Goal: Transaction & Acquisition: Purchase product/service

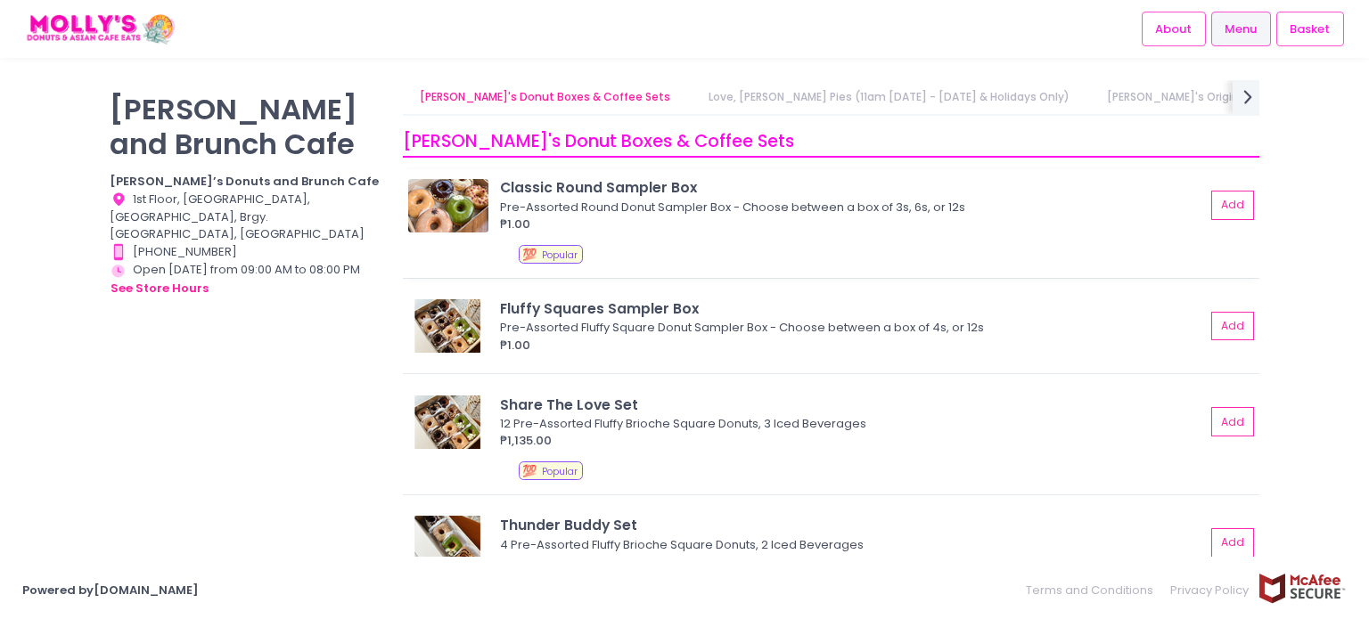
scroll to position [89, 0]
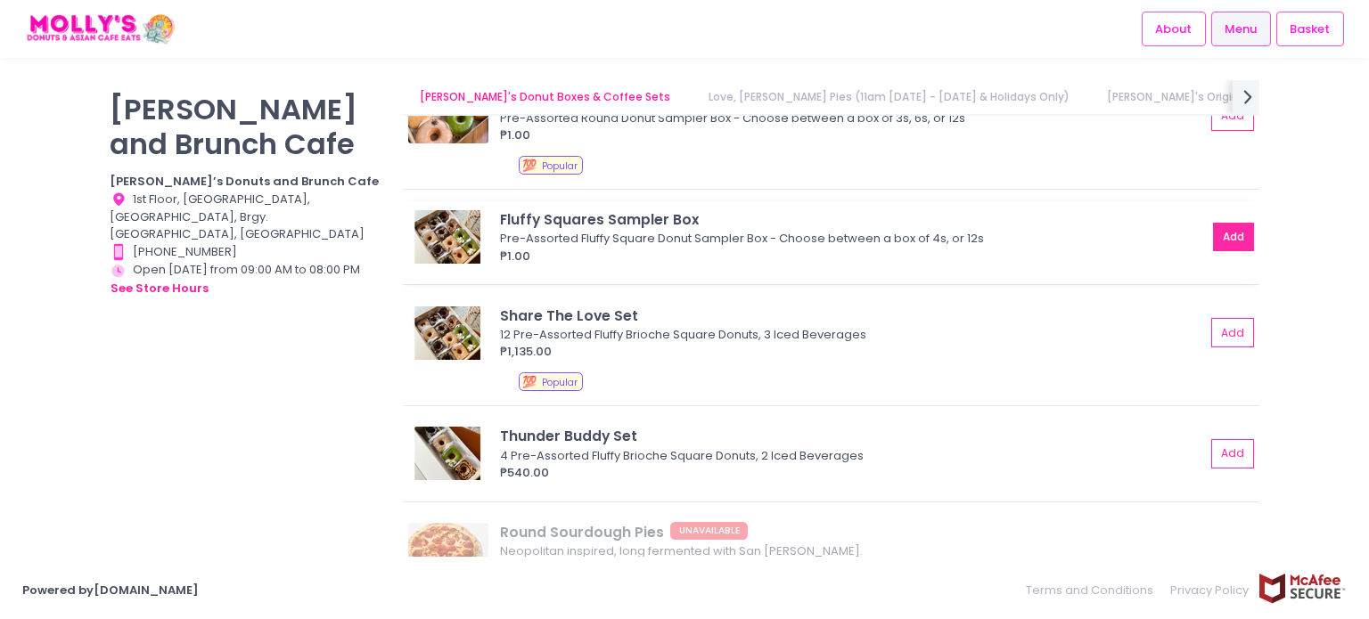
click at [1218, 238] on button "Add" at bounding box center [1233, 237] width 41 height 29
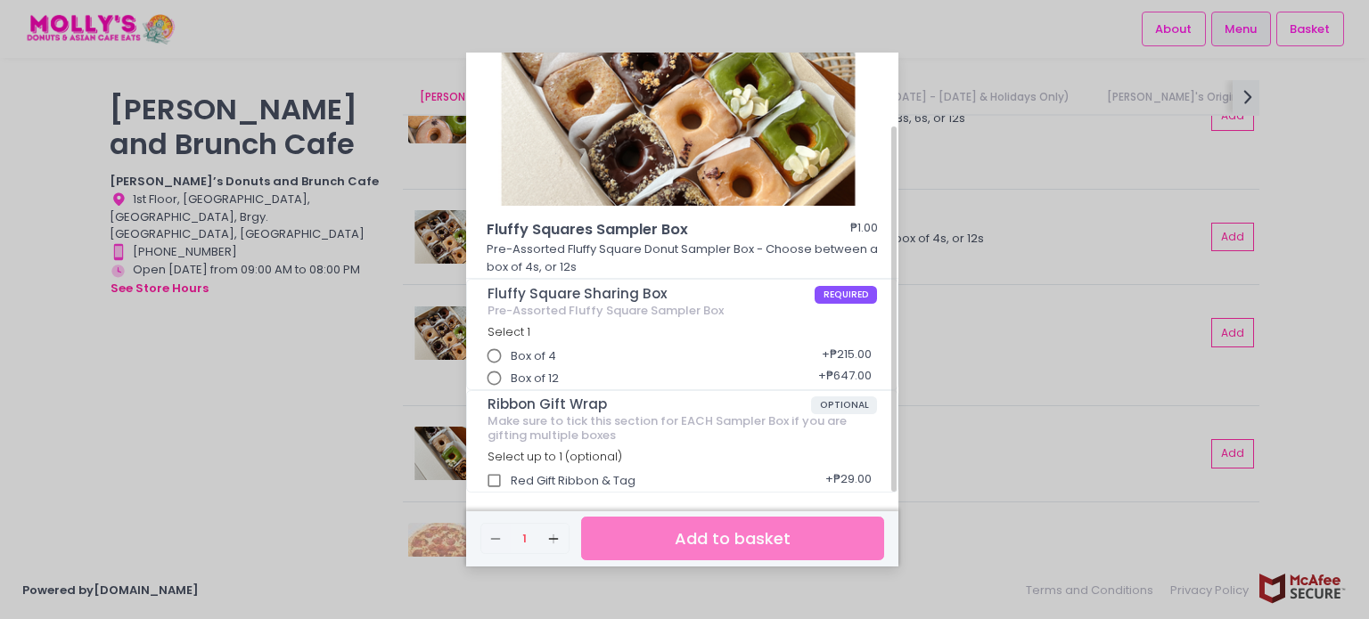
click at [492, 376] on input "Box of 12" at bounding box center [495, 379] width 34 height 34
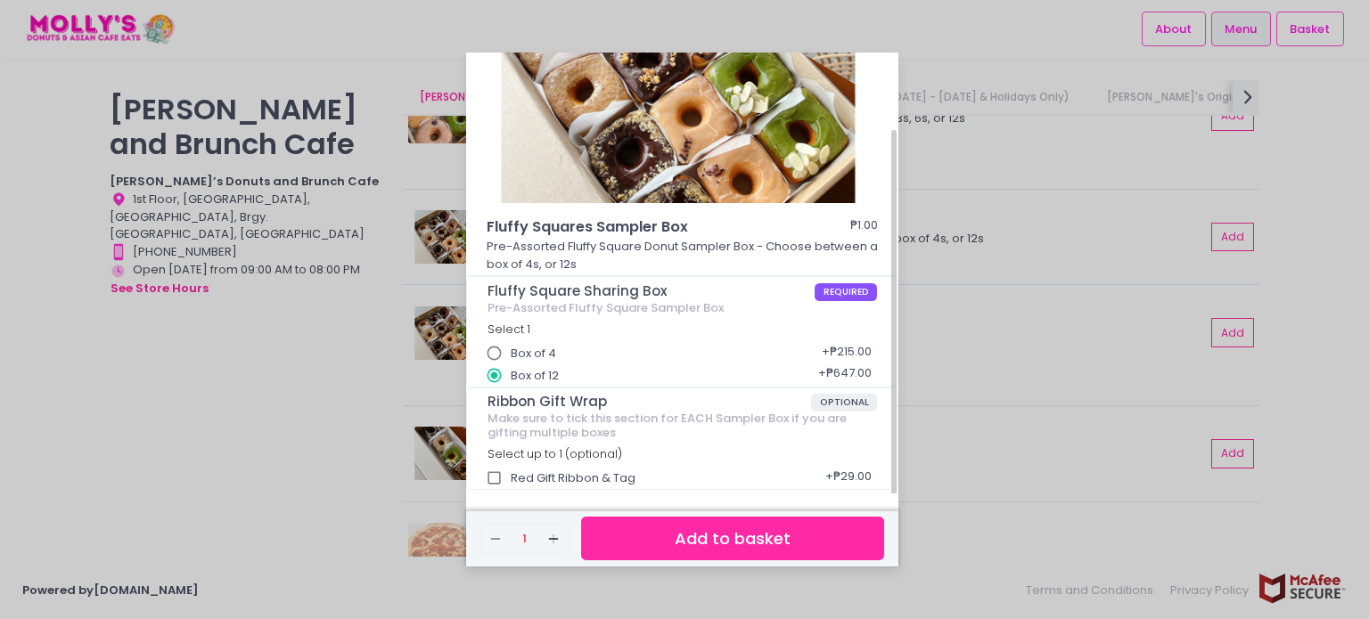
scroll to position [93, 0]
click at [697, 535] on button "Add to basket" at bounding box center [732, 539] width 303 height 44
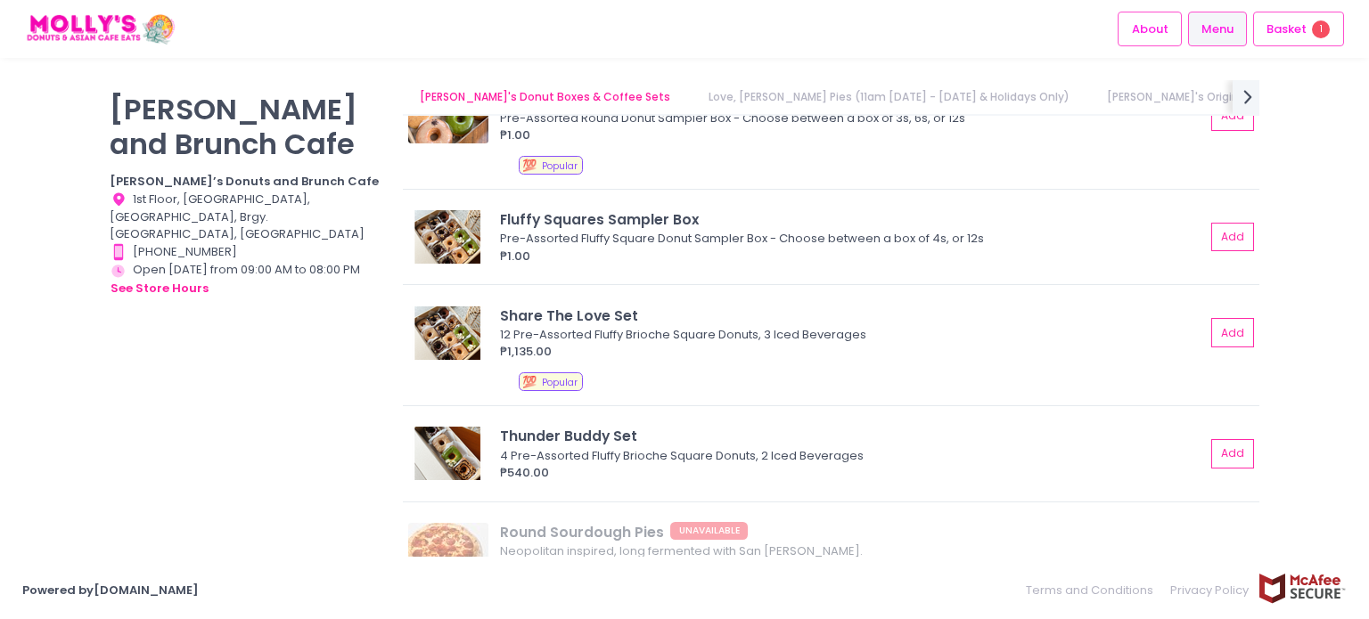
scroll to position [92, 0]
click at [1301, 31] on span "Basket" at bounding box center [1287, 30] width 40 height 18
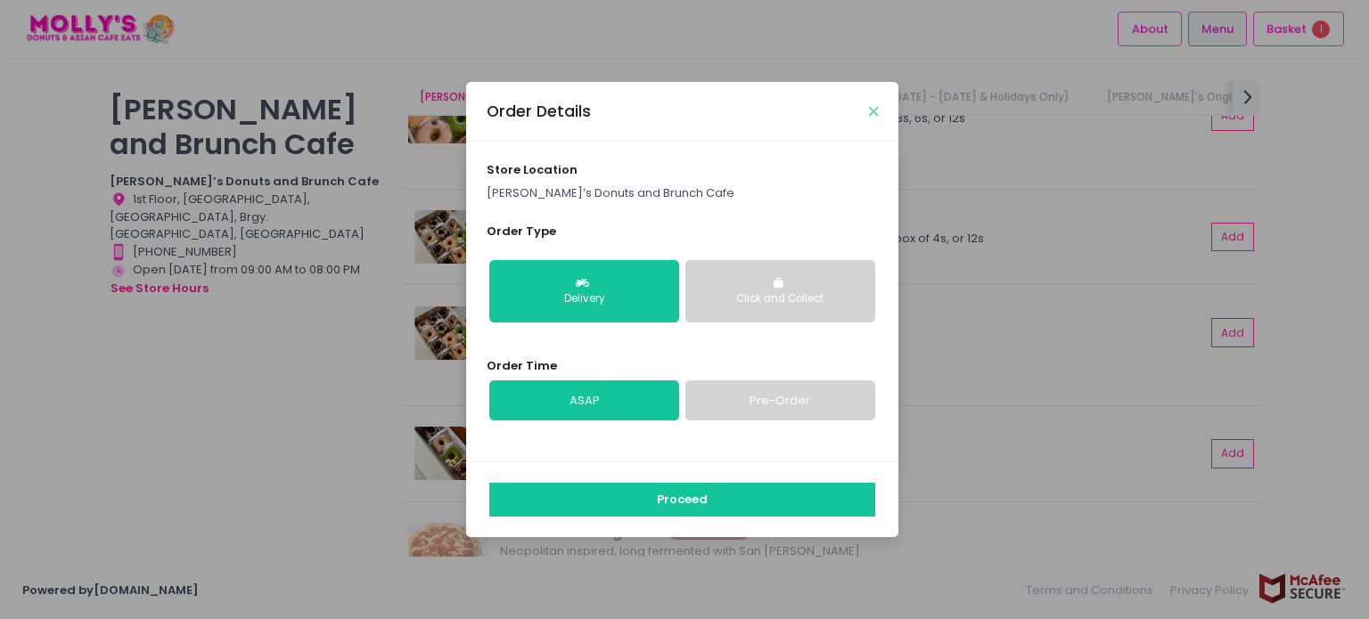
click at [871, 109] on icon "Close" at bounding box center [873, 111] width 9 height 13
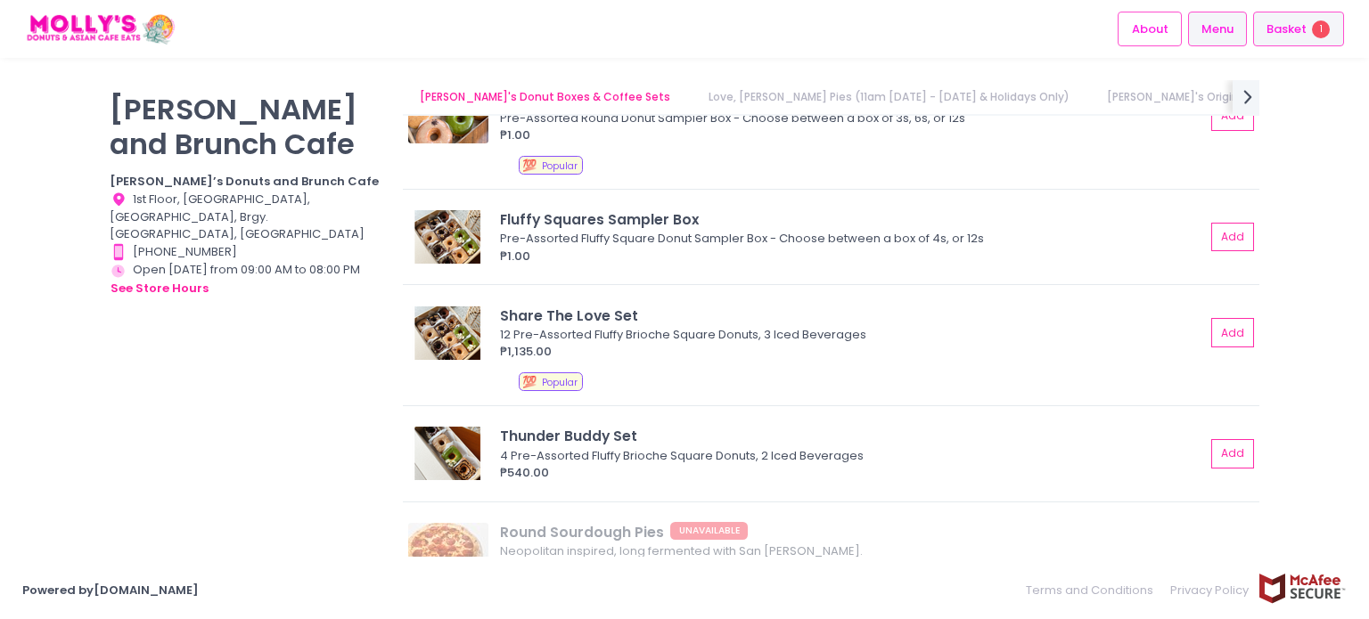
click at [1289, 24] on span "Basket" at bounding box center [1287, 30] width 40 height 18
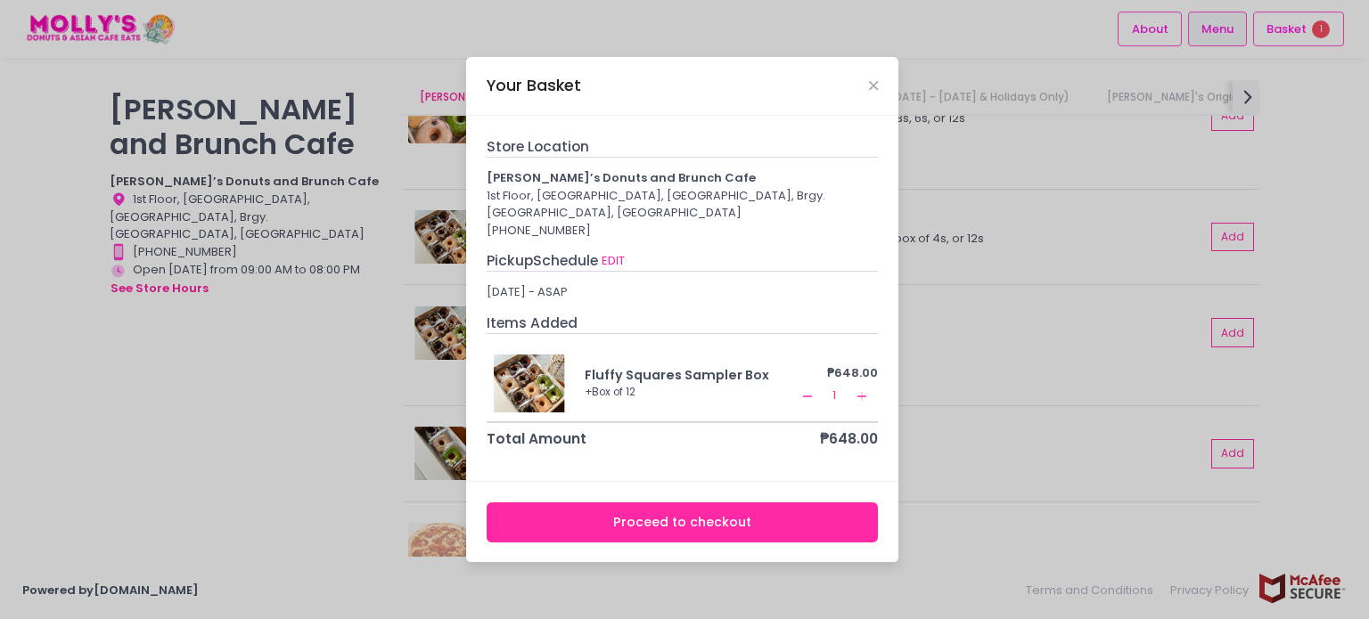
click at [809, 396] on rect at bounding box center [807, 396] width 10 height 1
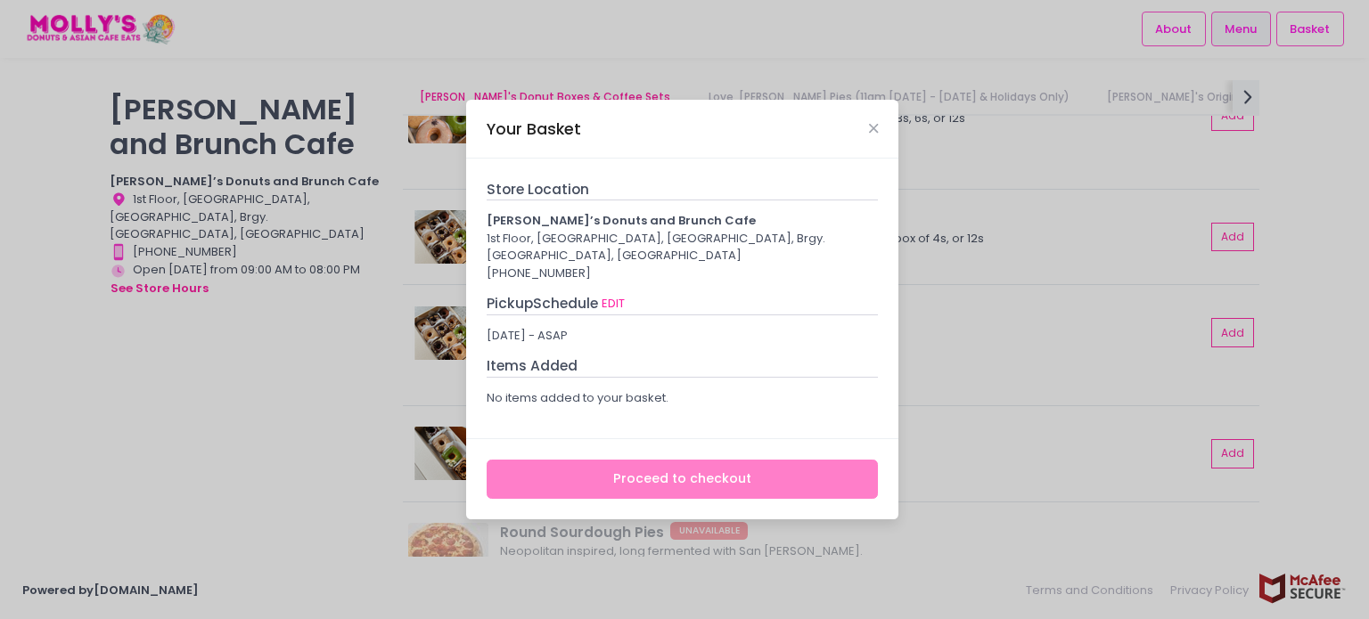
click at [976, 271] on div "Your Basket Store Location [PERSON_NAME]’s Donuts and Brunch Cafe 1st Floor, [G…" at bounding box center [684, 309] width 1369 height 619
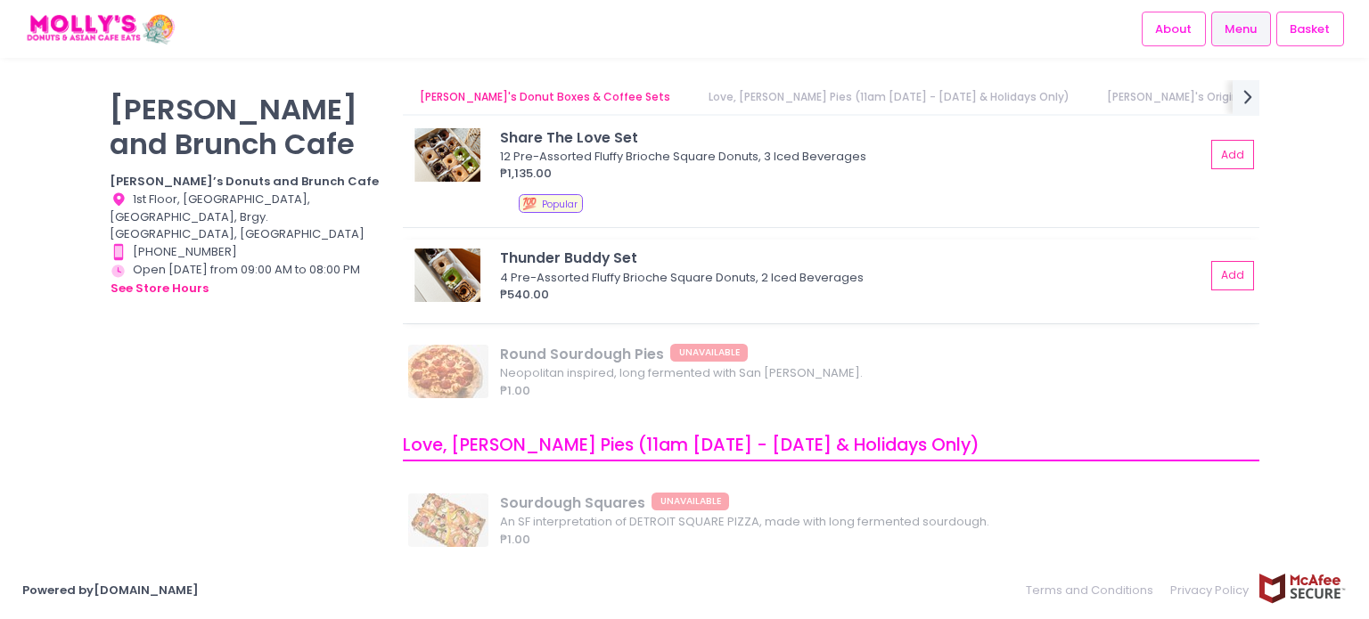
scroll to position [0, 0]
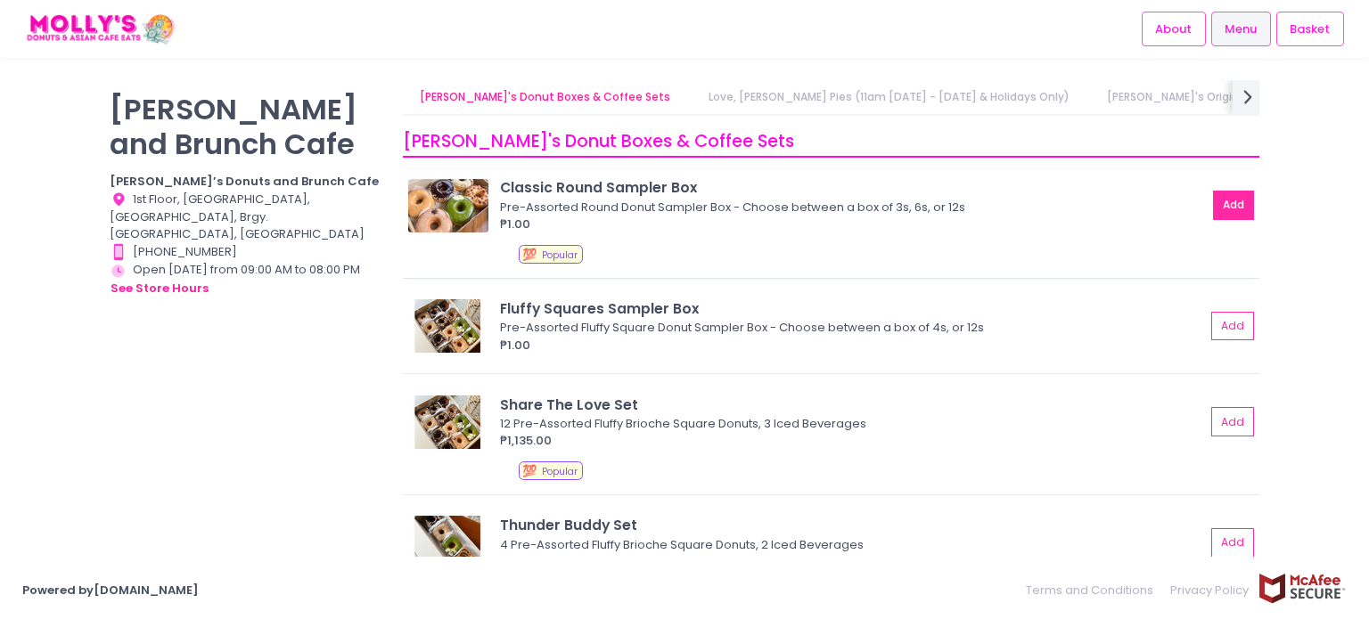
click at [1225, 209] on button "Add" at bounding box center [1233, 205] width 41 height 29
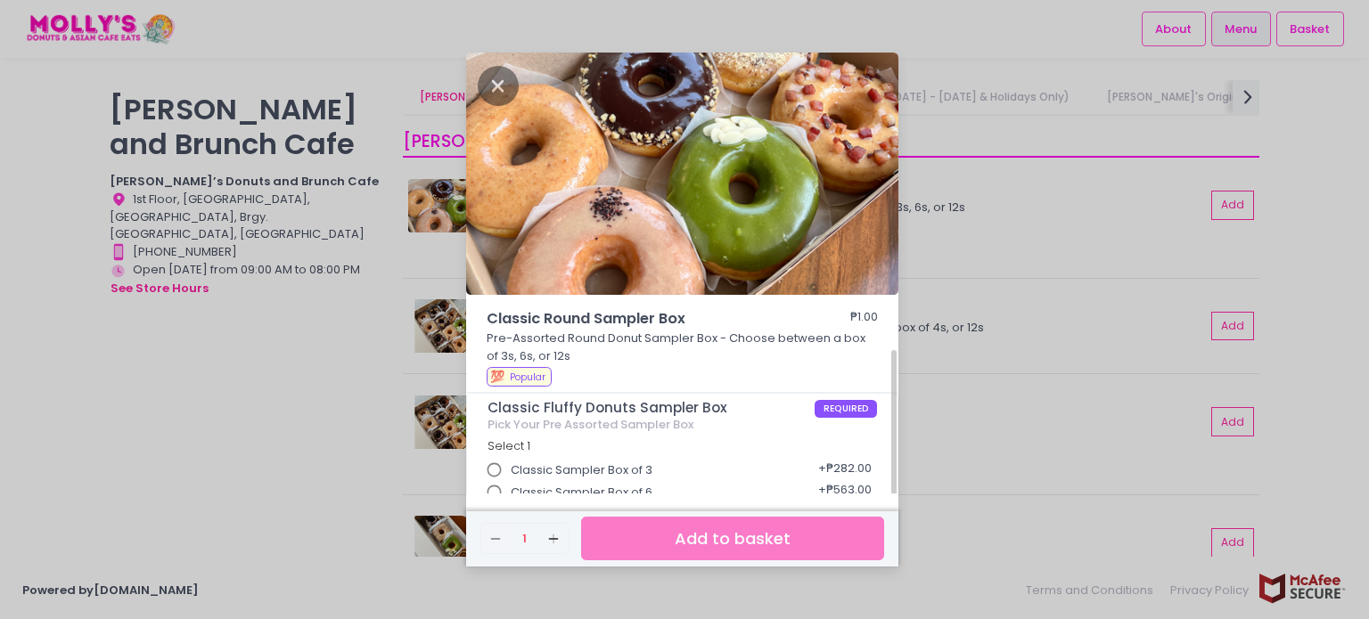
scroll to position [173, 0]
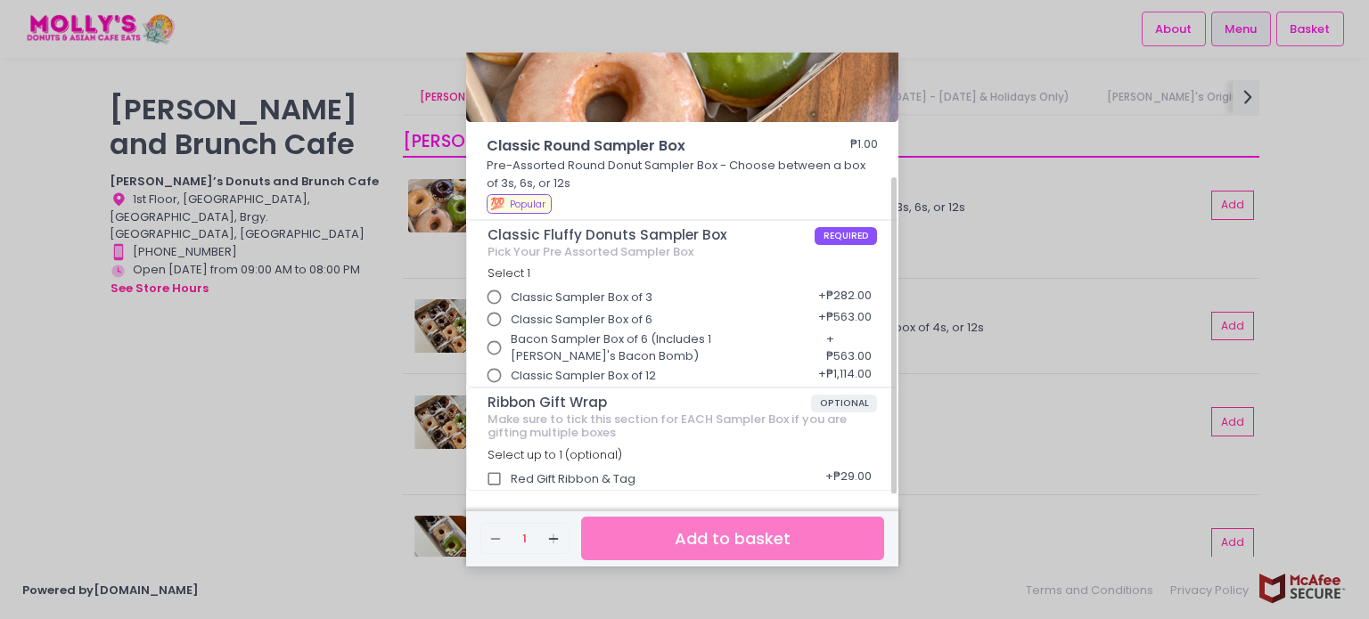
click at [571, 314] on span "Classic Sampler Box of 6" at bounding box center [582, 320] width 142 height 18
click at [512, 314] on input "Classic Sampler Box of 6" at bounding box center [495, 320] width 34 height 34
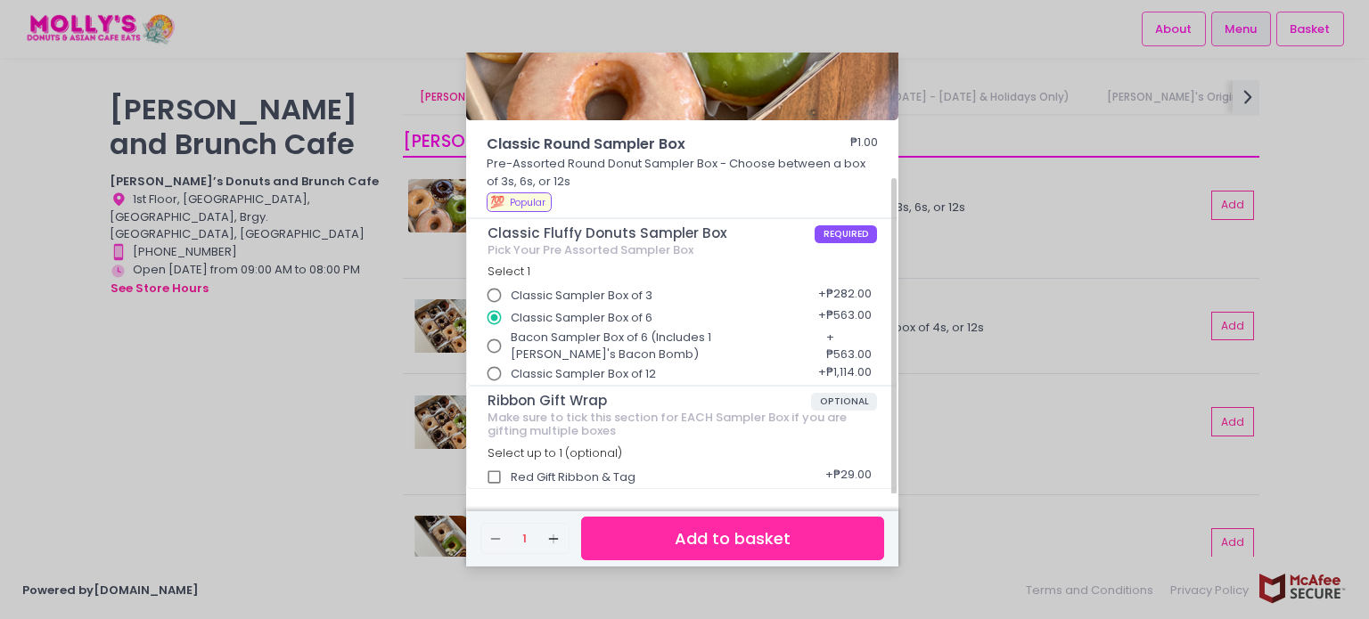
click at [752, 541] on button "Add to basket" at bounding box center [732, 539] width 303 height 44
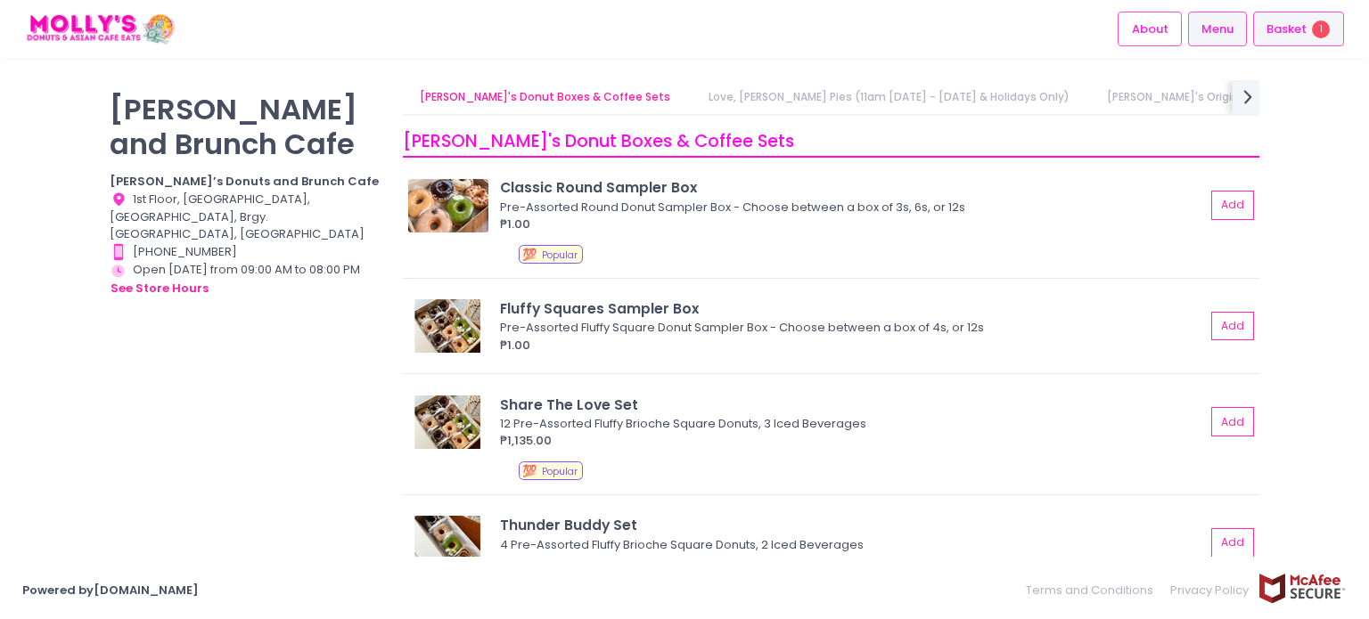
click at [1294, 31] on span "Basket" at bounding box center [1287, 30] width 40 height 18
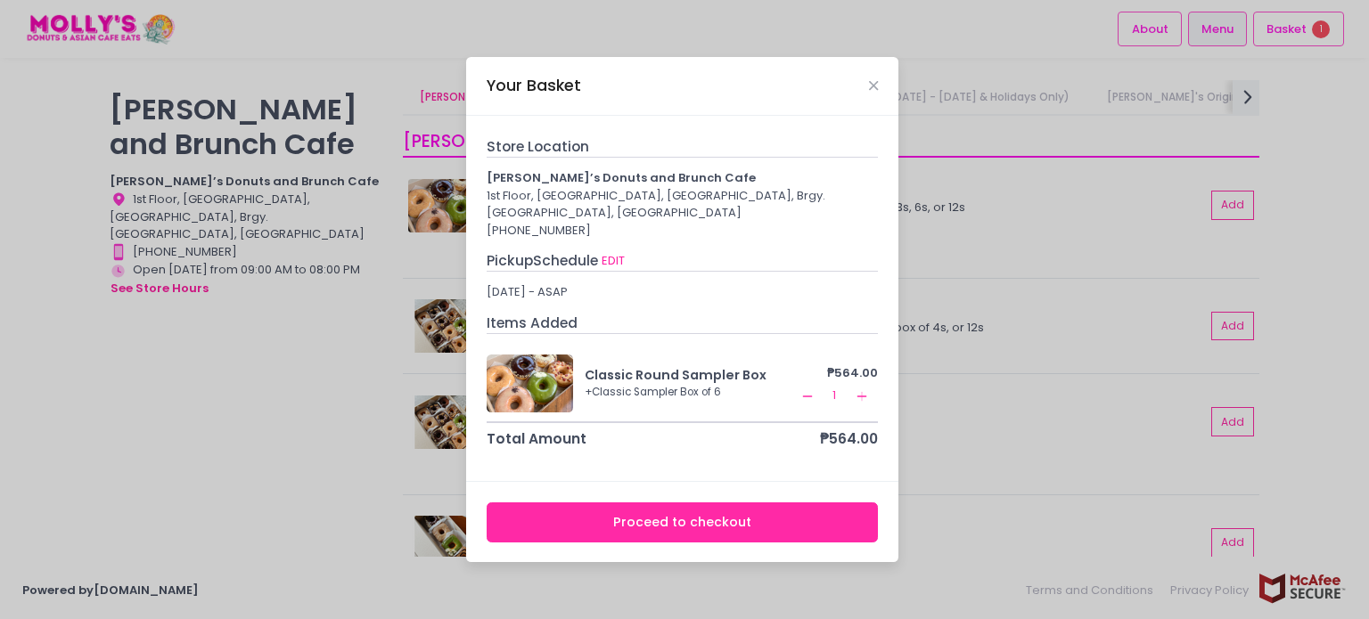
click at [813, 395] on icon "Remove Created with Sketch." at bounding box center [807, 397] width 14 height 14
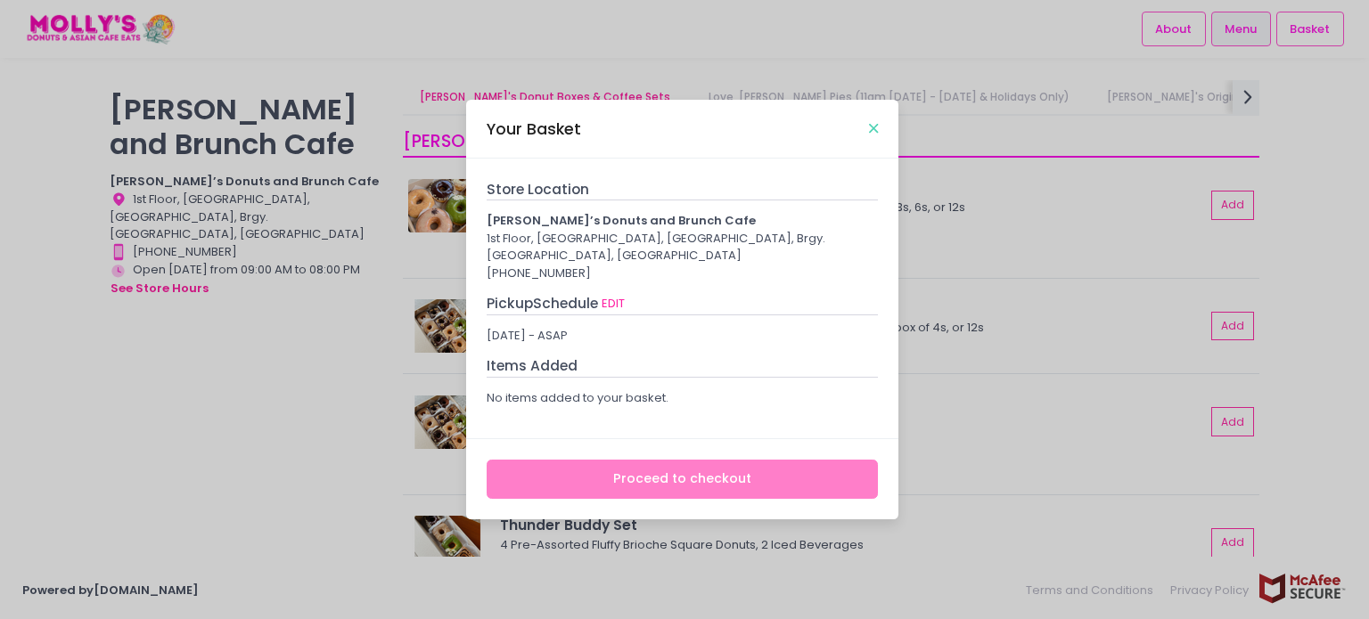
click at [871, 123] on icon "Close" at bounding box center [873, 128] width 9 height 13
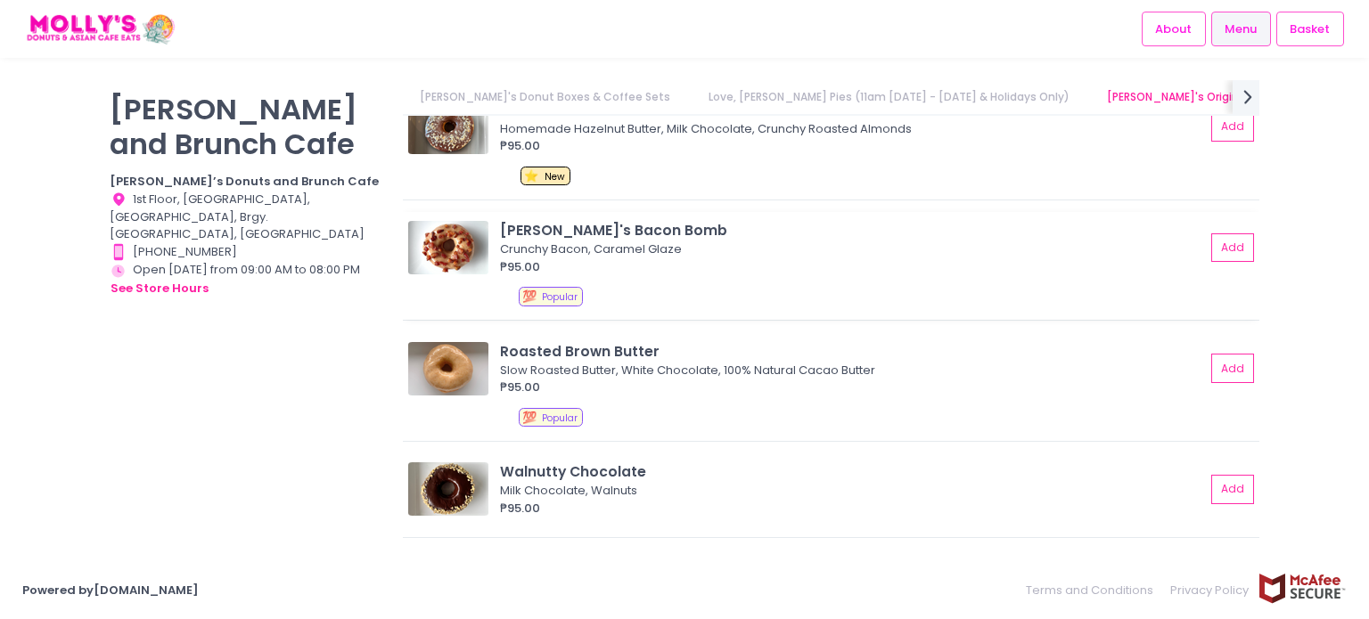
scroll to position [802, 0]
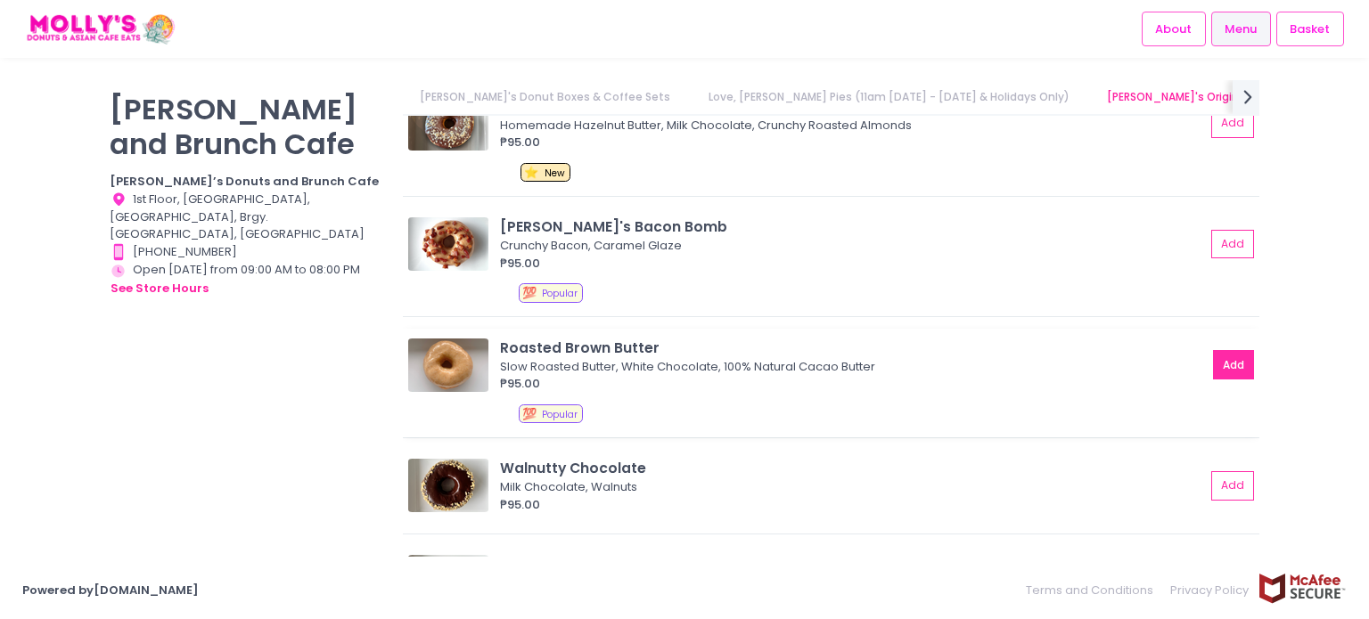
click at [1213, 357] on button "Add" at bounding box center [1233, 364] width 41 height 29
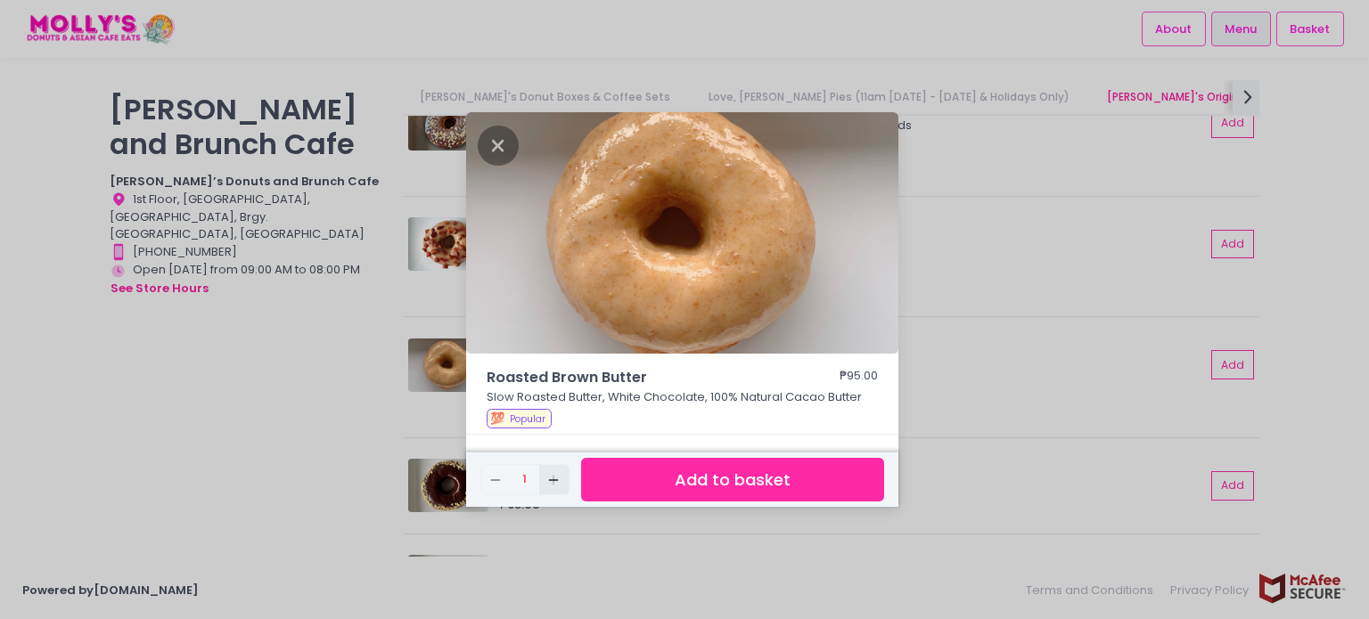
click at [546, 477] on icon "Add Created with Sketch." at bounding box center [553, 480] width 14 height 14
click at [549, 477] on icon "Add Created with Sketch." at bounding box center [553, 480] width 14 height 14
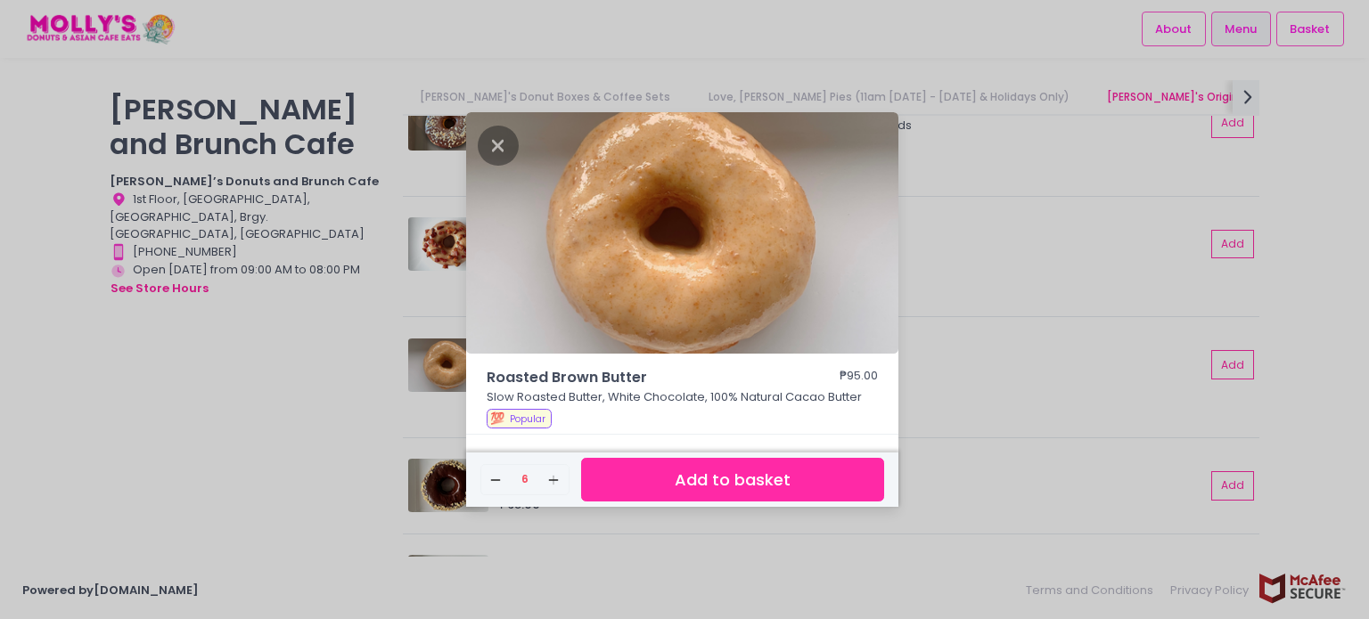
click at [702, 475] on button "Add to basket" at bounding box center [732, 480] width 303 height 44
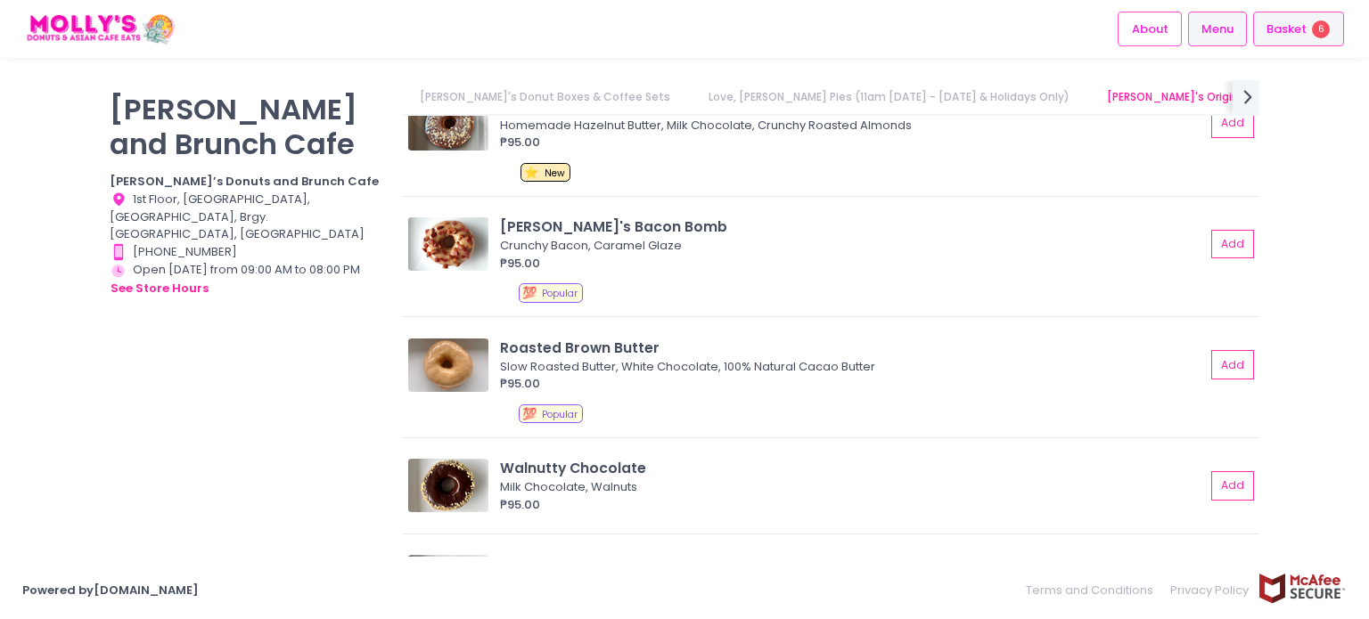
click at [1296, 31] on span "Basket" at bounding box center [1287, 30] width 40 height 18
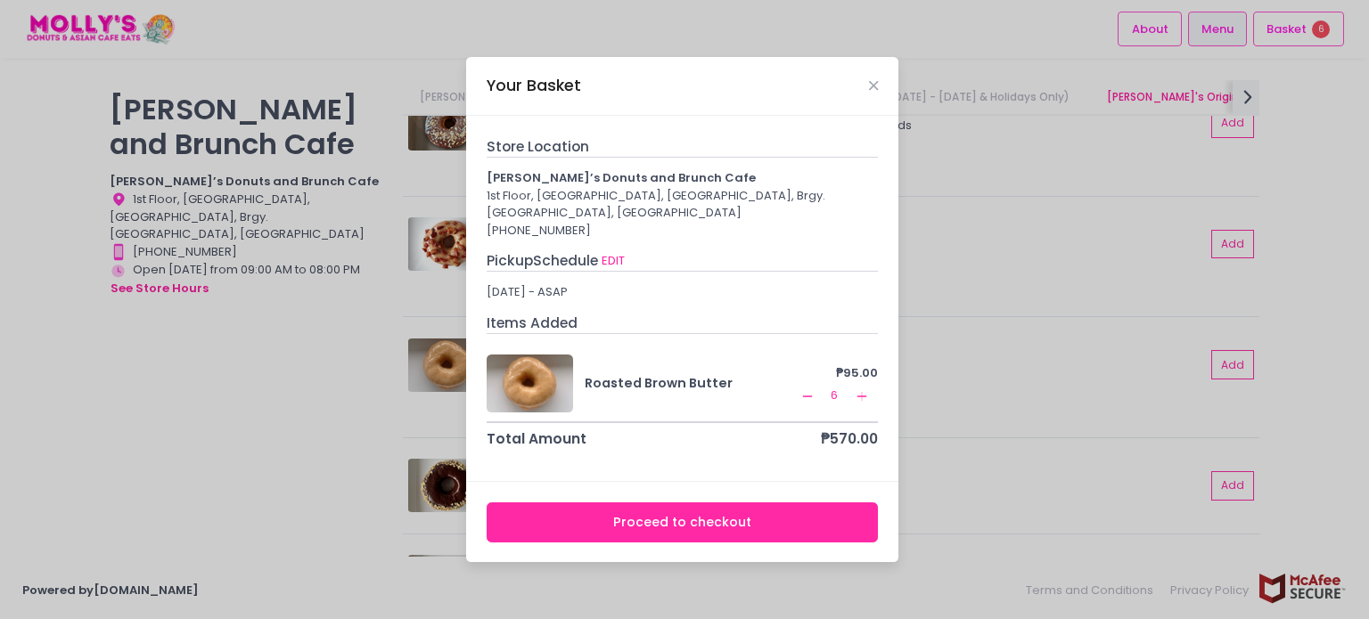
click at [253, 440] on div "Your Basket Store Location [PERSON_NAME]’s Donuts and Brunch Cafe 1st Floor, [G…" at bounding box center [684, 309] width 1369 height 619
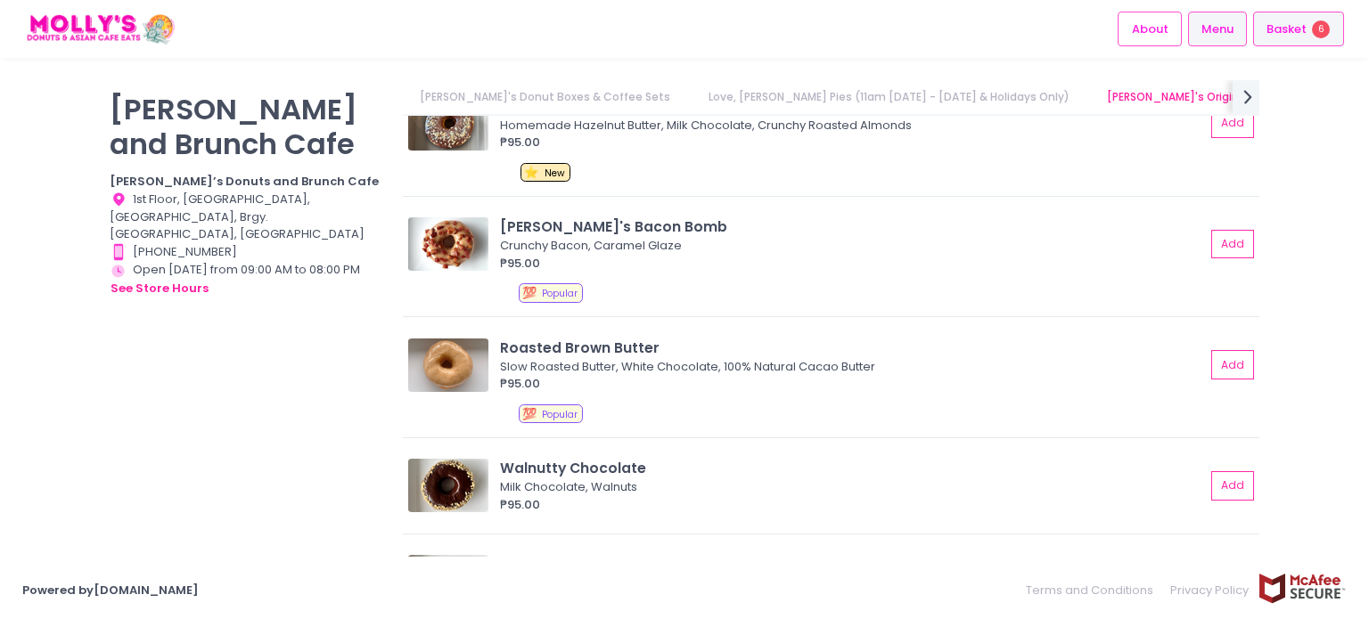
click at [1273, 28] on span "Basket" at bounding box center [1287, 30] width 40 height 18
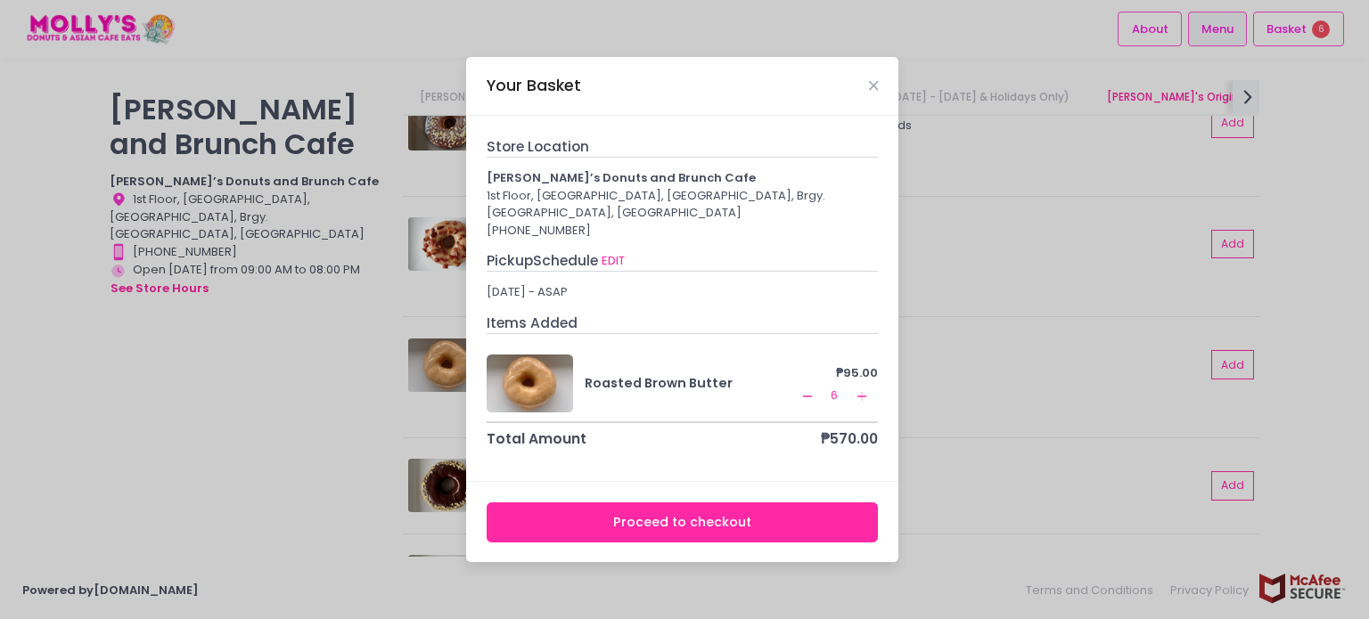
click at [731, 519] on button "Proceed to checkout" at bounding box center [683, 523] width 392 height 40
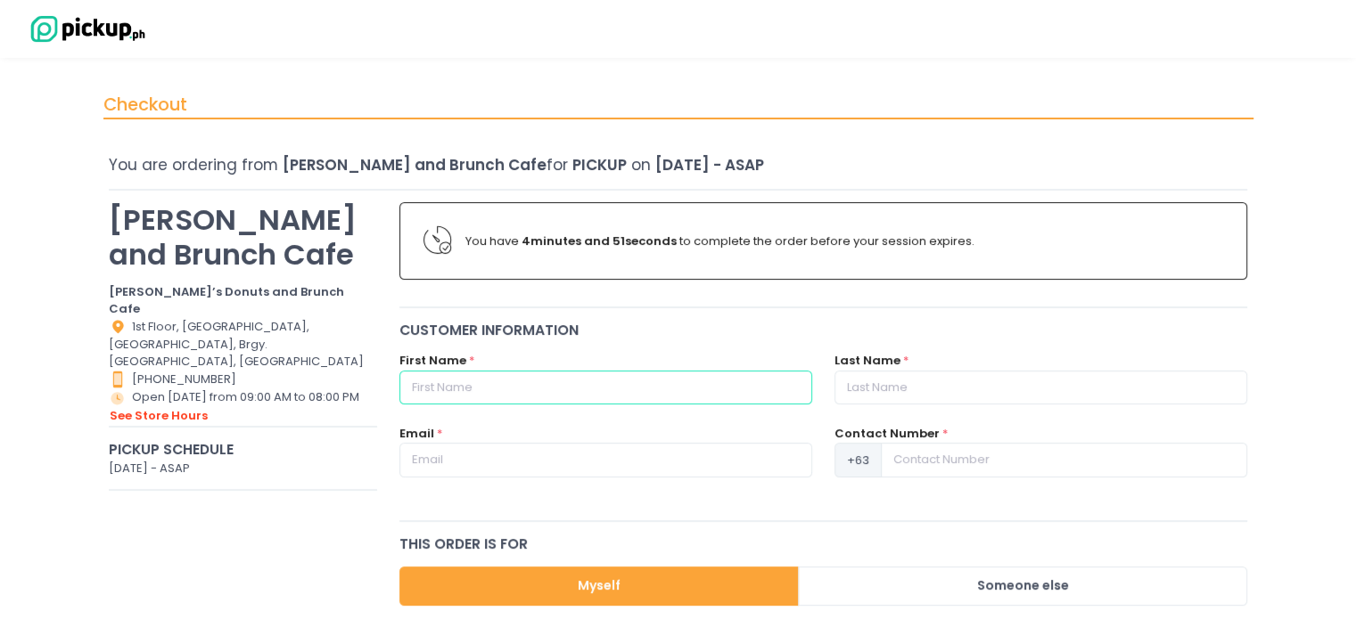
click at [579, 378] on input "text" at bounding box center [605, 388] width 413 height 34
type input "[PERSON_NAME]"
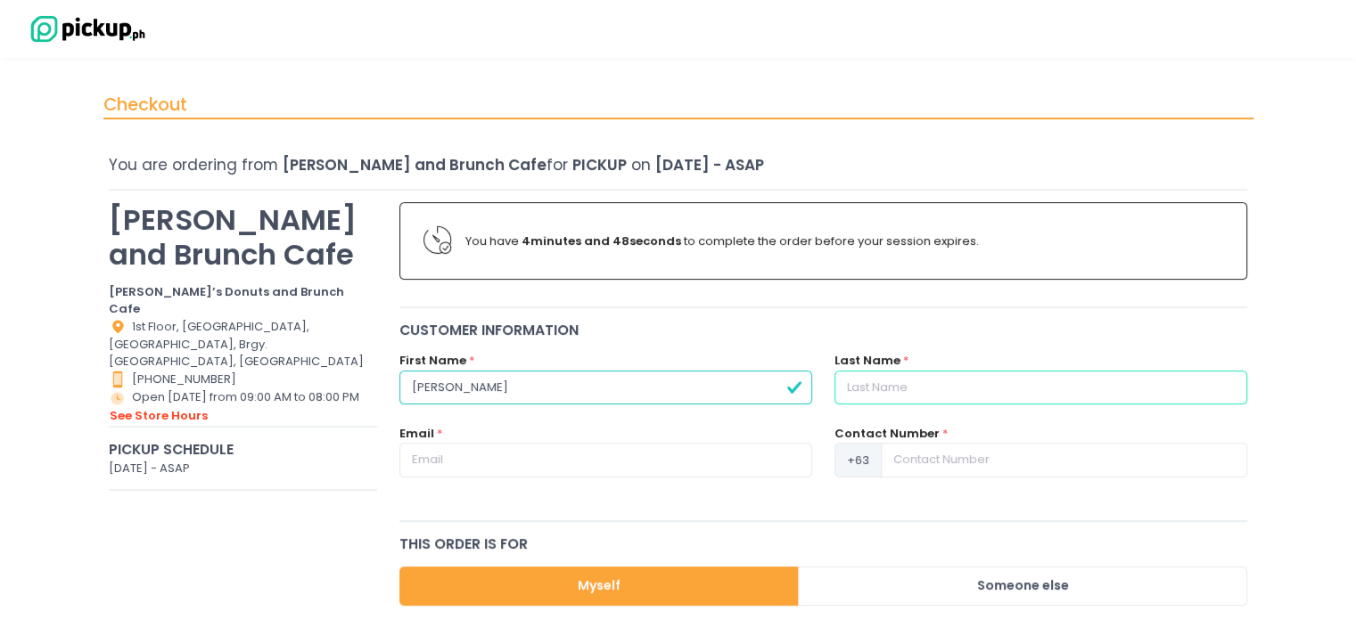
drag, startPoint x: 954, startPoint y: 380, endPoint x: 956, endPoint y: 390, distance: 10.0
click at [955, 379] on input "text" at bounding box center [1040, 388] width 413 height 34
type input "[PERSON_NAME]"
click at [592, 466] on input "text" at bounding box center [605, 460] width 413 height 34
type input "[EMAIL_ADDRESS][DOMAIN_NAME]"
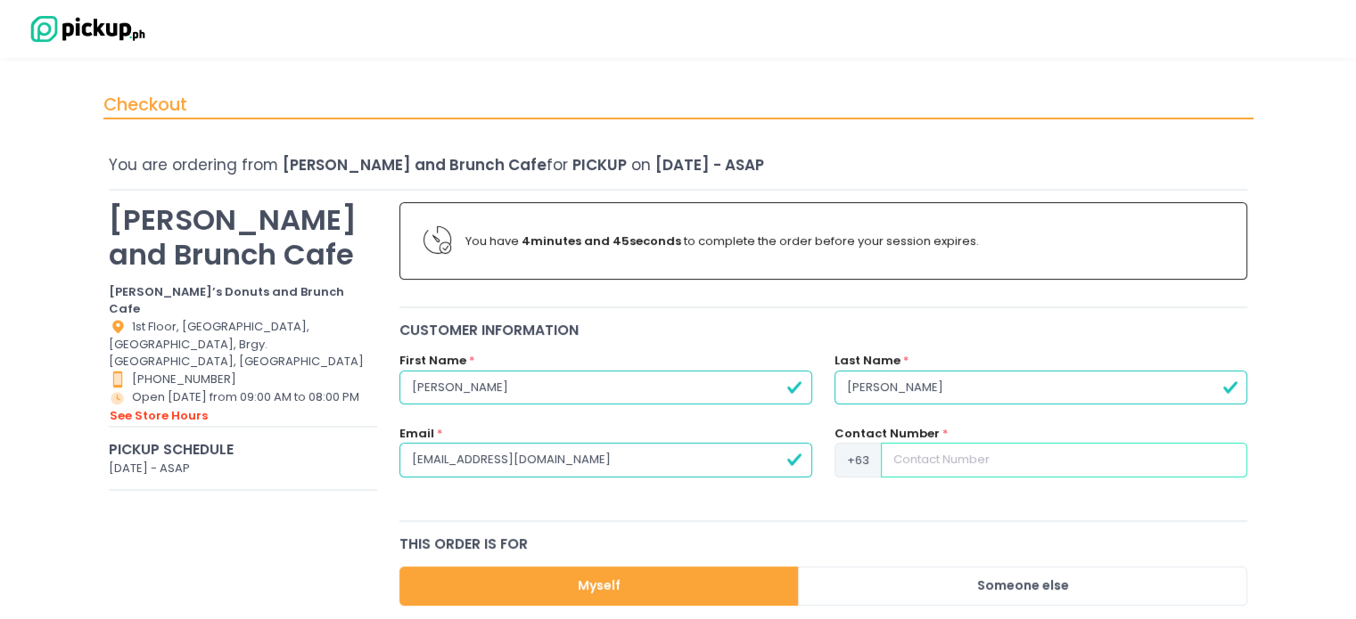
click at [966, 454] on input at bounding box center [1064, 460] width 366 height 34
type input "9971826220"
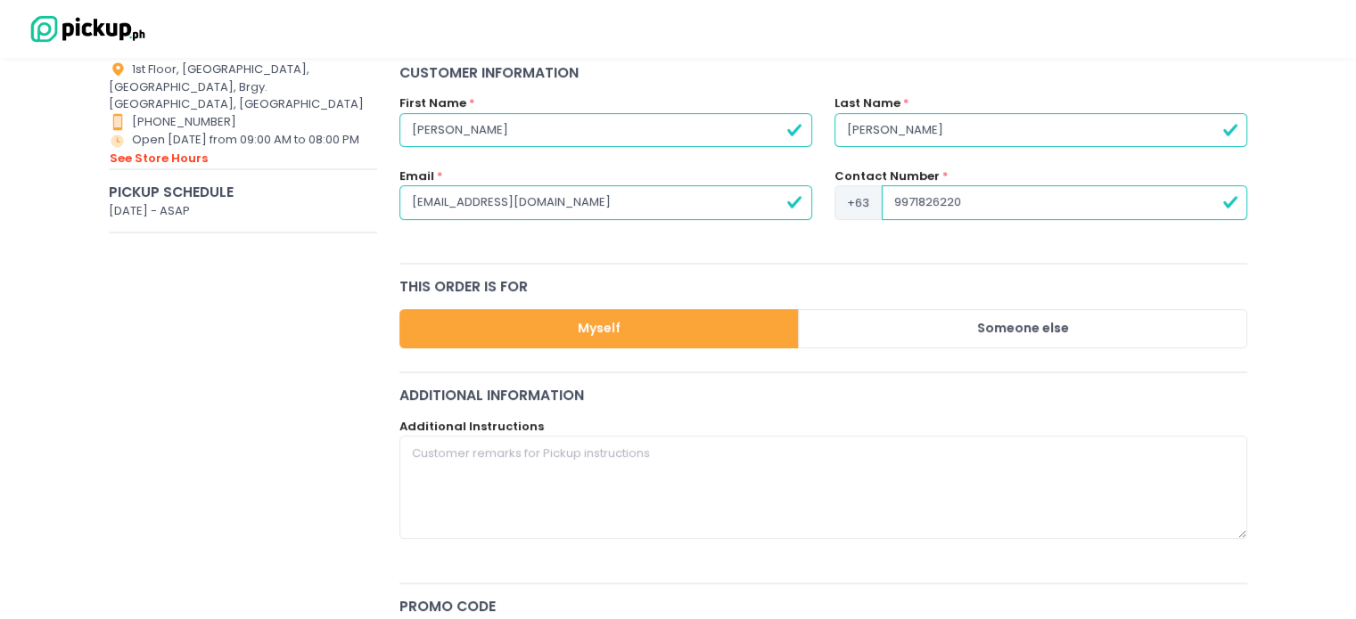
scroll to position [267, 0]
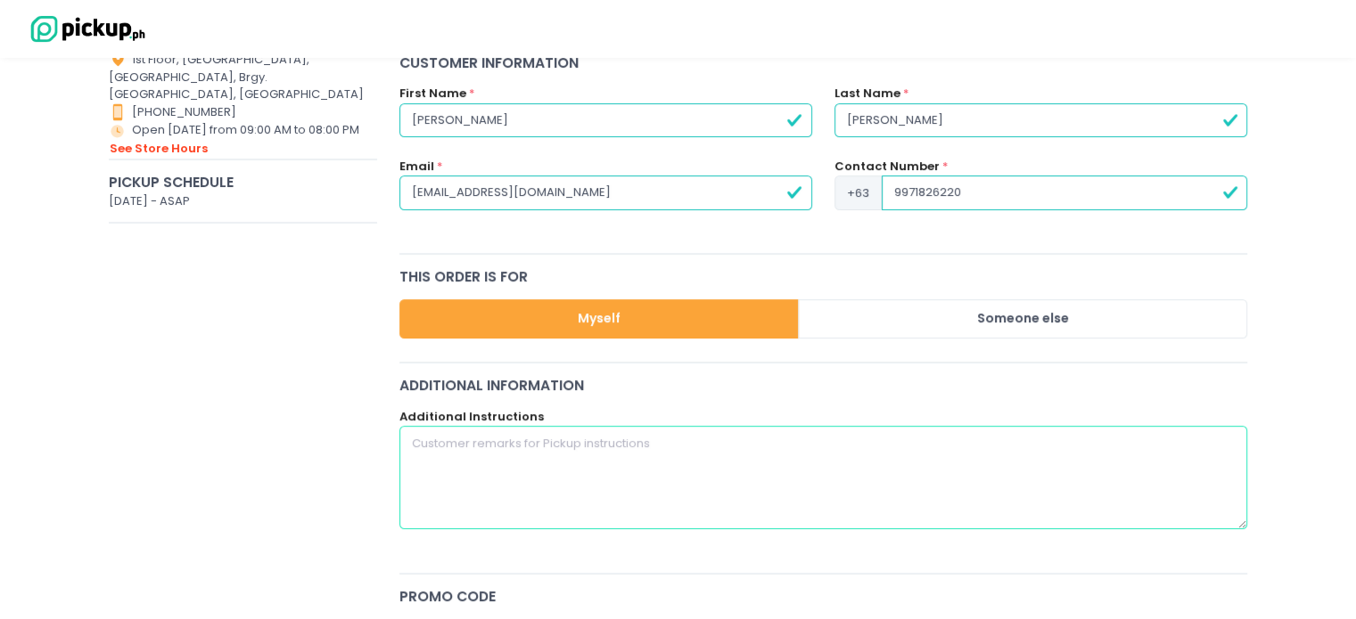
click at [534, 468] on textarea at bounding box center [823, 477] width 849 height 103
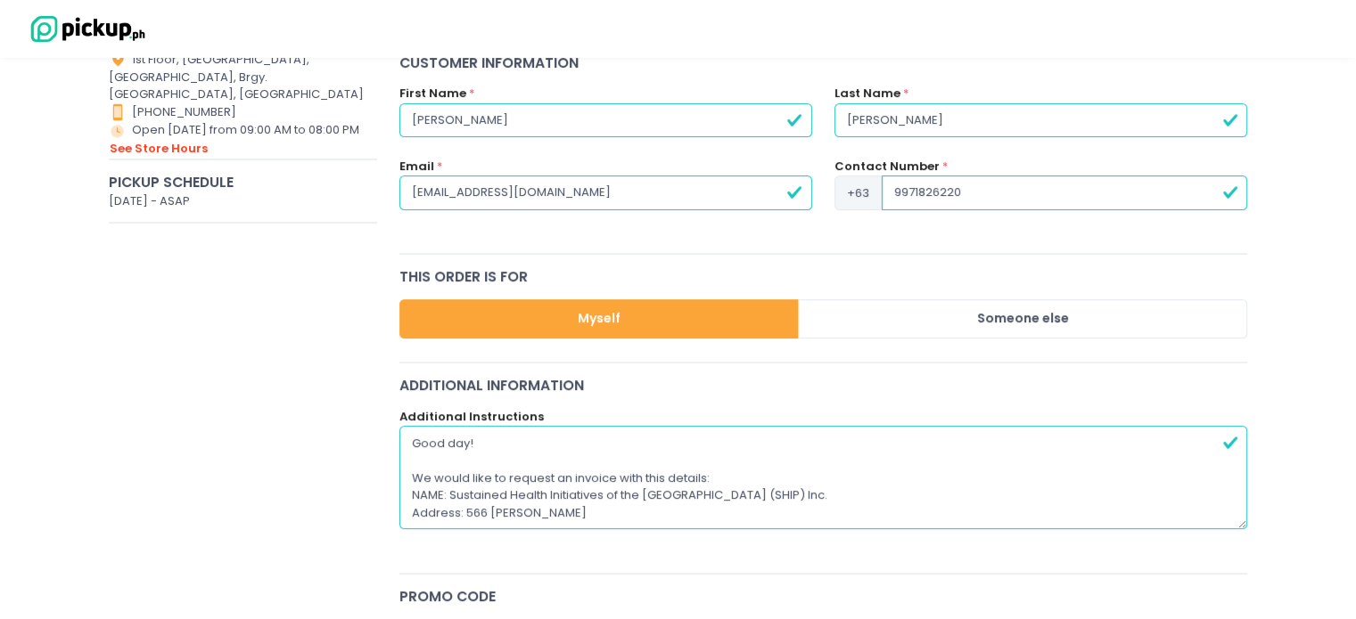
drag, startPoint x: 717, startPoint y: 477, endPoint x: 580, endPoint y: 469, distance: 136.6
click at [586, 469] on textarea "Good day! We would like to request an invoice with this details: NAME: Sustaine…" at bounding box center [823, 477] width 849 height 103
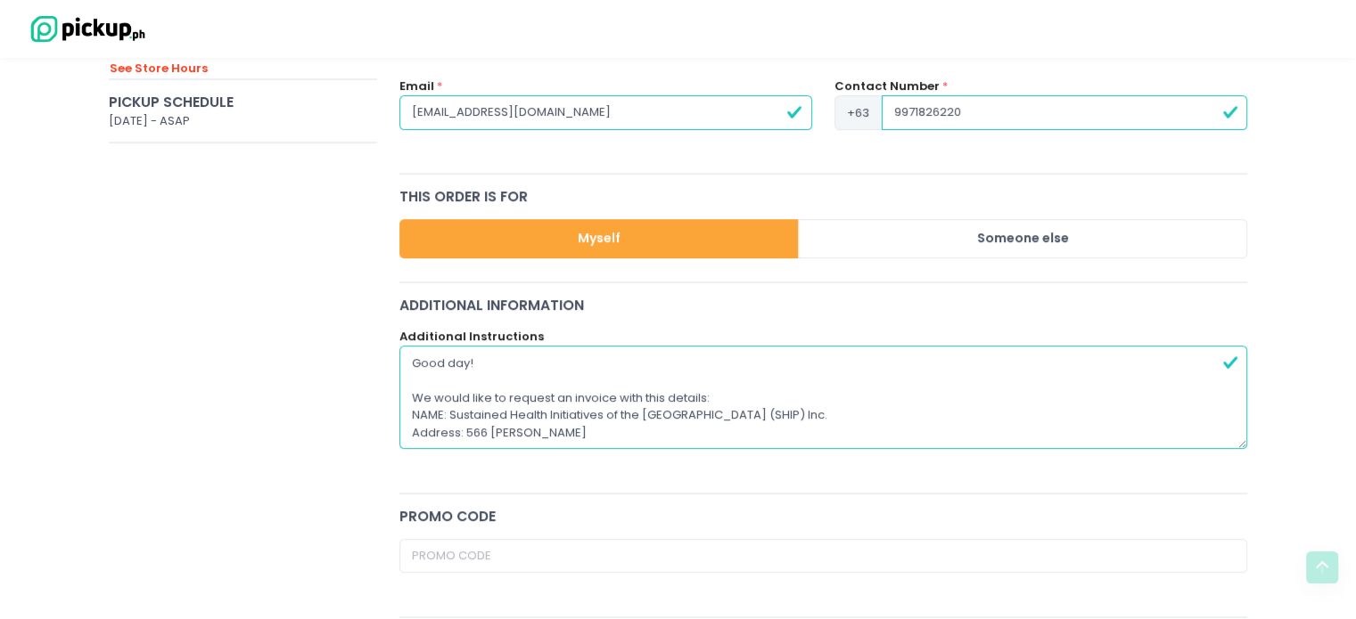
scroll to position [357, 0]
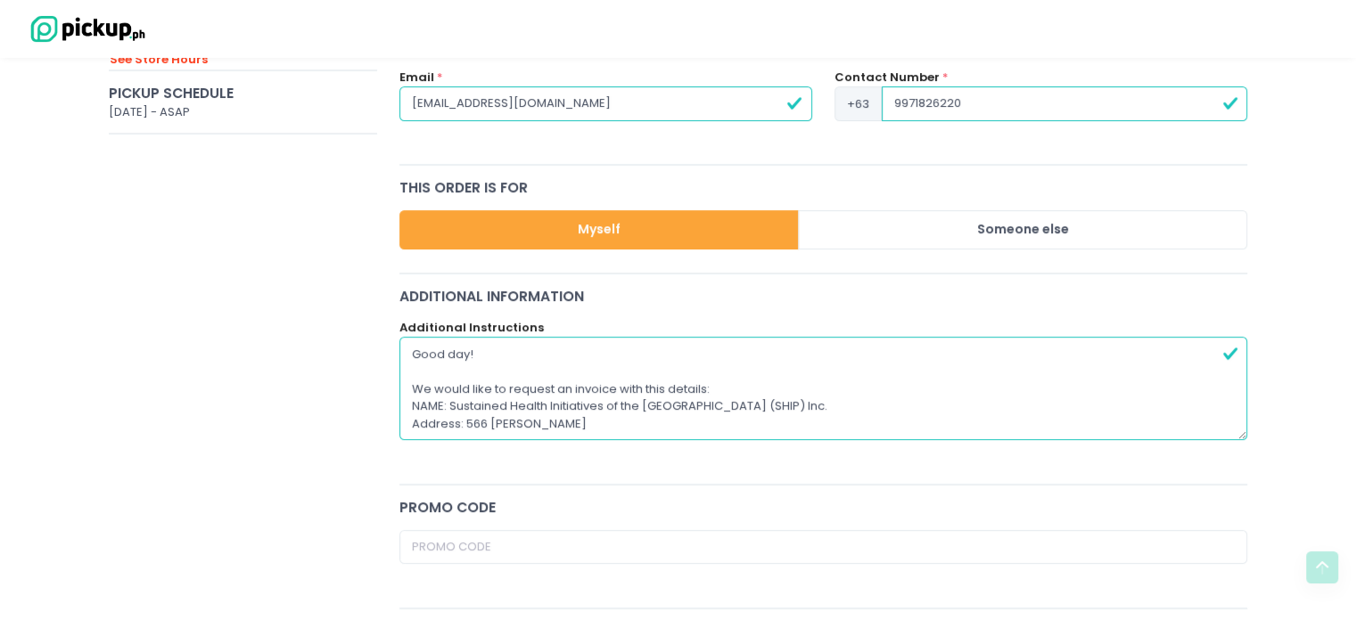
click at [724, 390] on textarea "Good day! We would like to request an invoice with this details: NAME: Sustaine…" at bounding box center [823, 388] width 849 height 103
drag, startPoint x: 467, startPoint y: 418, endPoint x: 570, endPoint y: 420, distance: 103.4
click at [570, 420] on textarea "Good day! We would like to request an invoice with this details: NAME: Sustaine…" at bounding box center [823, 388] width 849 height 103
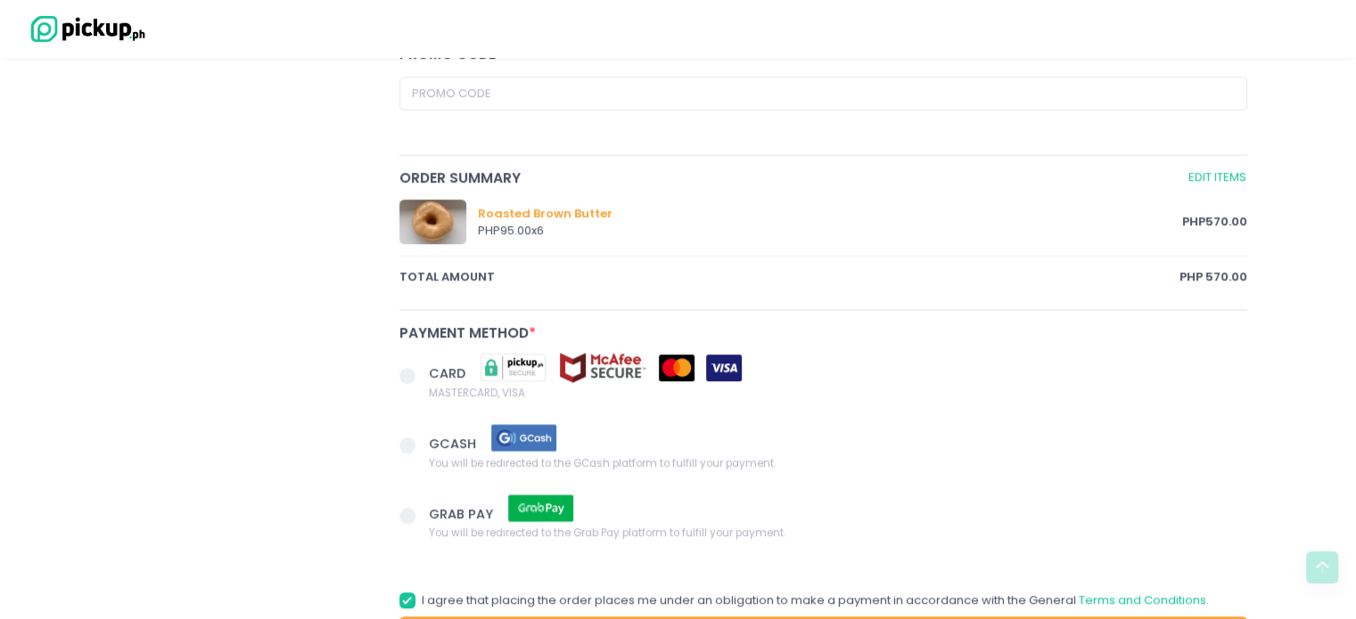
scroll to position [946, 0]
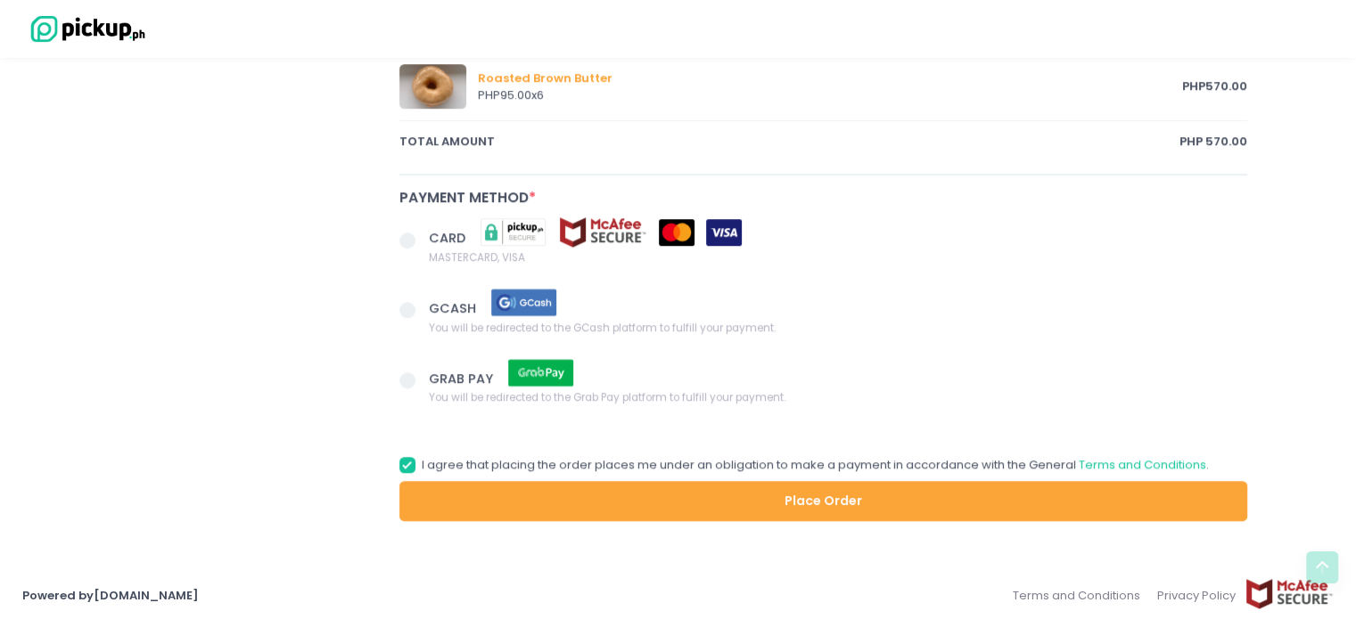
type textarea "Good day! We would like to request an invoice with this details: NAME: Sustaine…"
click at [416, 230] on span at bounding box center [414, 241] width 30 height 25
click at [422, 232] on input "CARD MASTERCARD, VISA" at bounding box center [428, 238] width 12 height 12
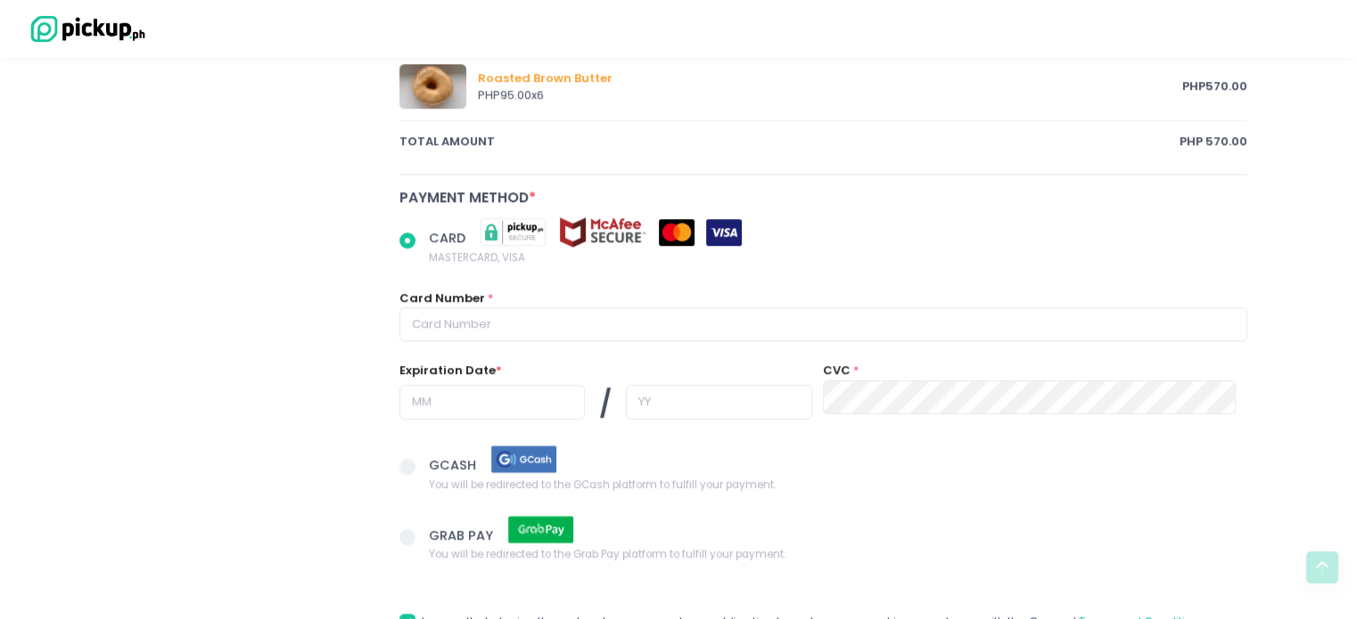
click at [409, 240] on span at bounding box center [407, 241] width 16 height 16
click at [422, 240] on input "CARD MASTERCARD, VISA" at bounding box center [428, 238] width 12 height 12
click at [520, 316] on input "text" at bounding box center [823, 325] width 849 height 34
radio input "true"
type input "5"
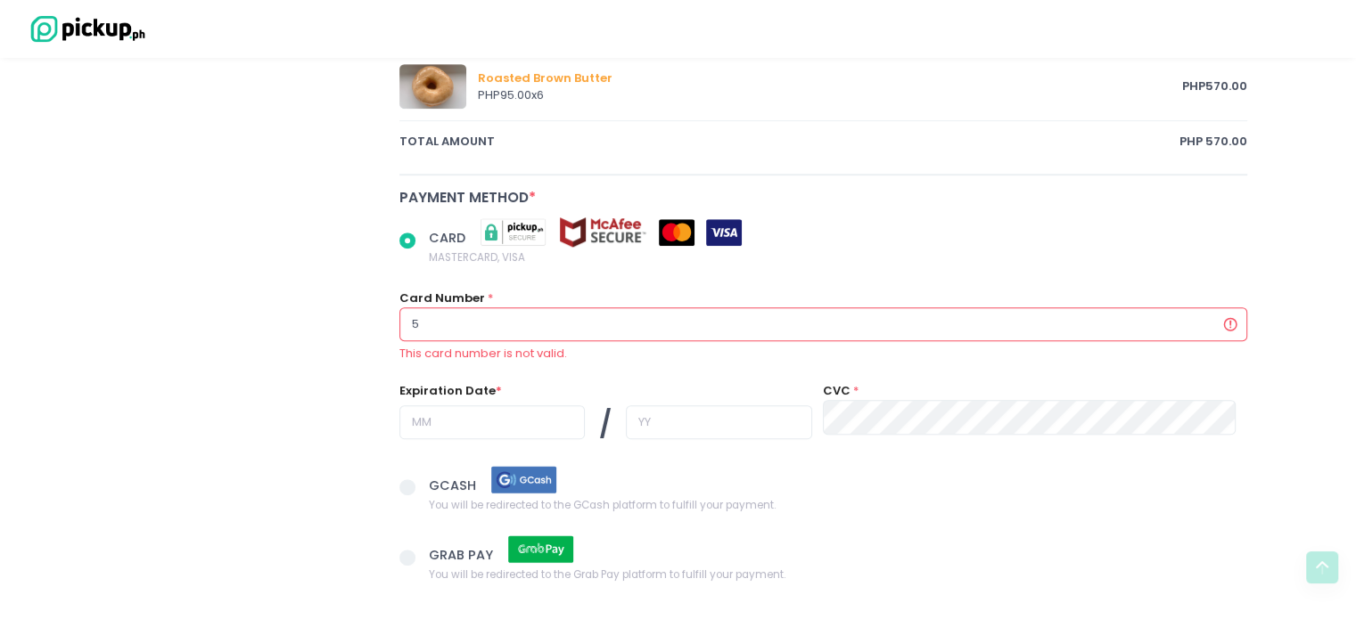
radio input "true"
type input "53"
radio input "true"
type input "536"
radio input "true"
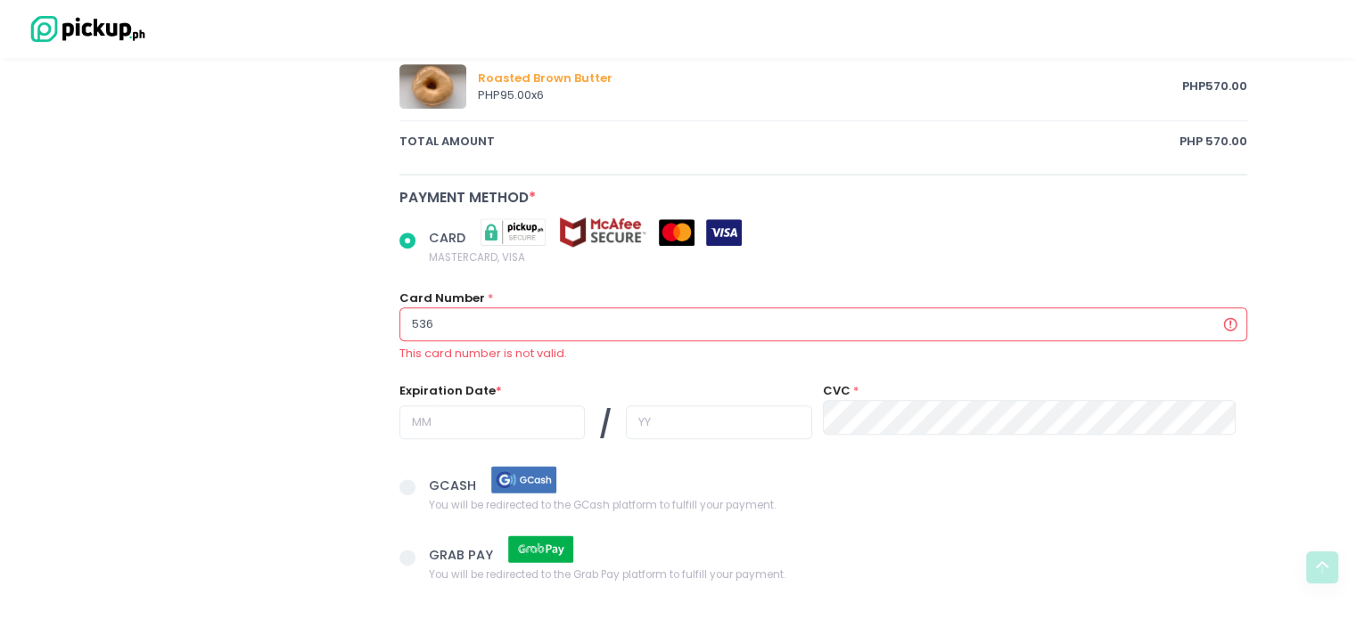
type input "5363"
radio input "true"
type input "53634"
radio input "true"
type input "536347"
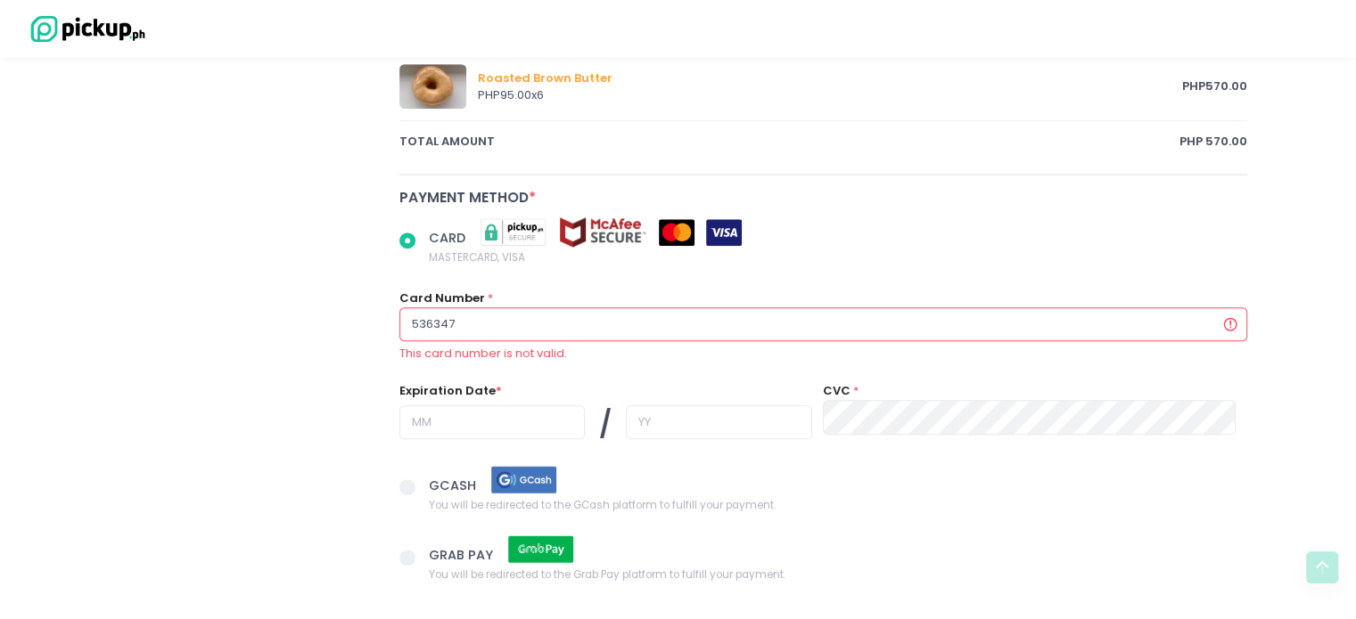
radio input "true"
type input "5363470"
radio input "true"
type input "53634700"
radio input "true"
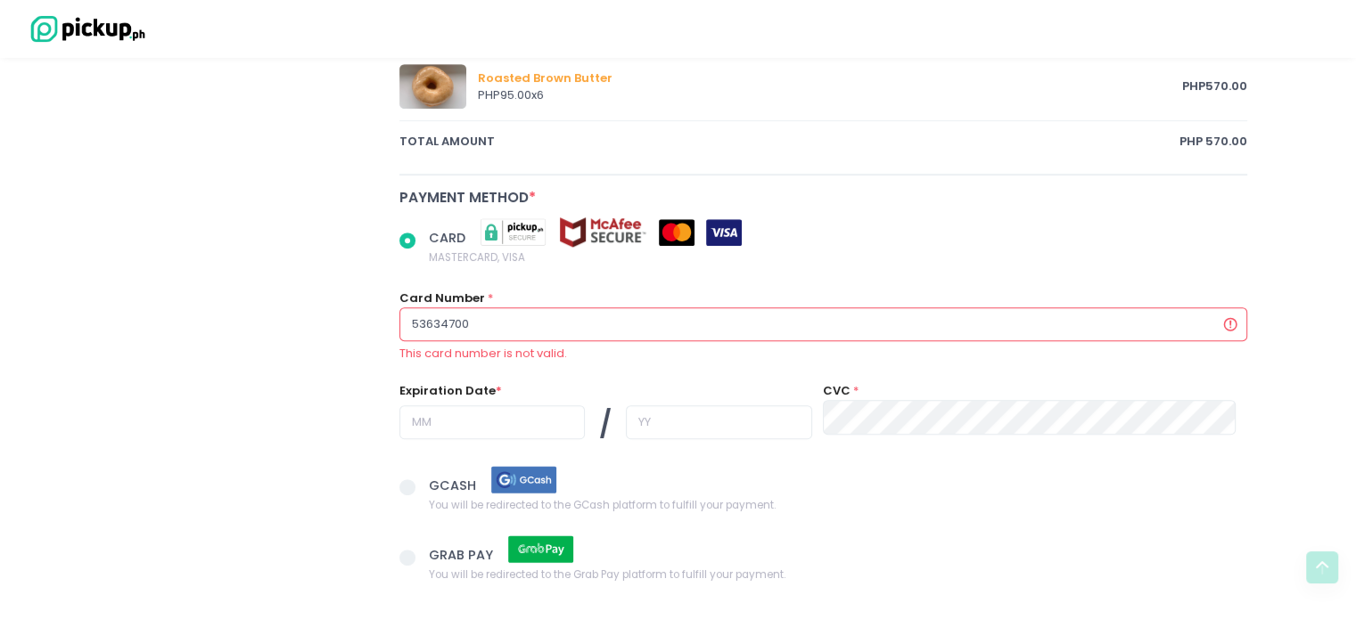
type input "536347006"
radio input "true"
type input "5363470062"
radio input "true"
type input "53634700625"
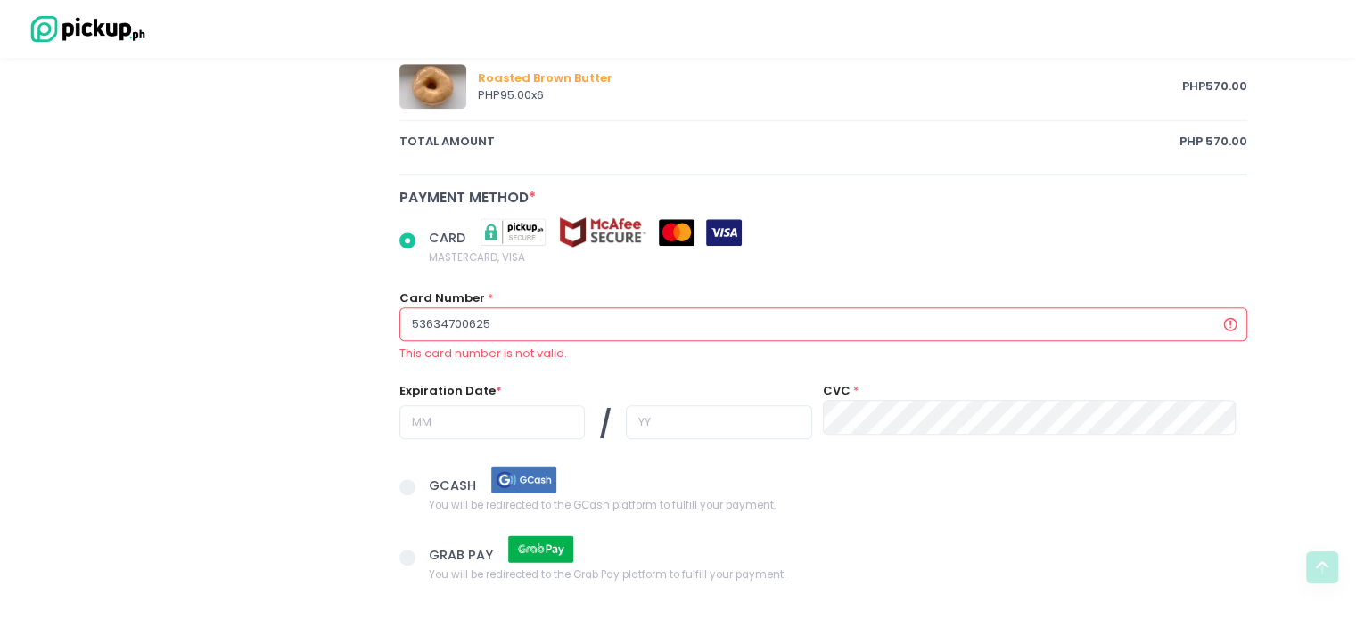
radio input "true"
type input "536347006251"
radio input "true"
type input "5363470062519"
radio input "true"
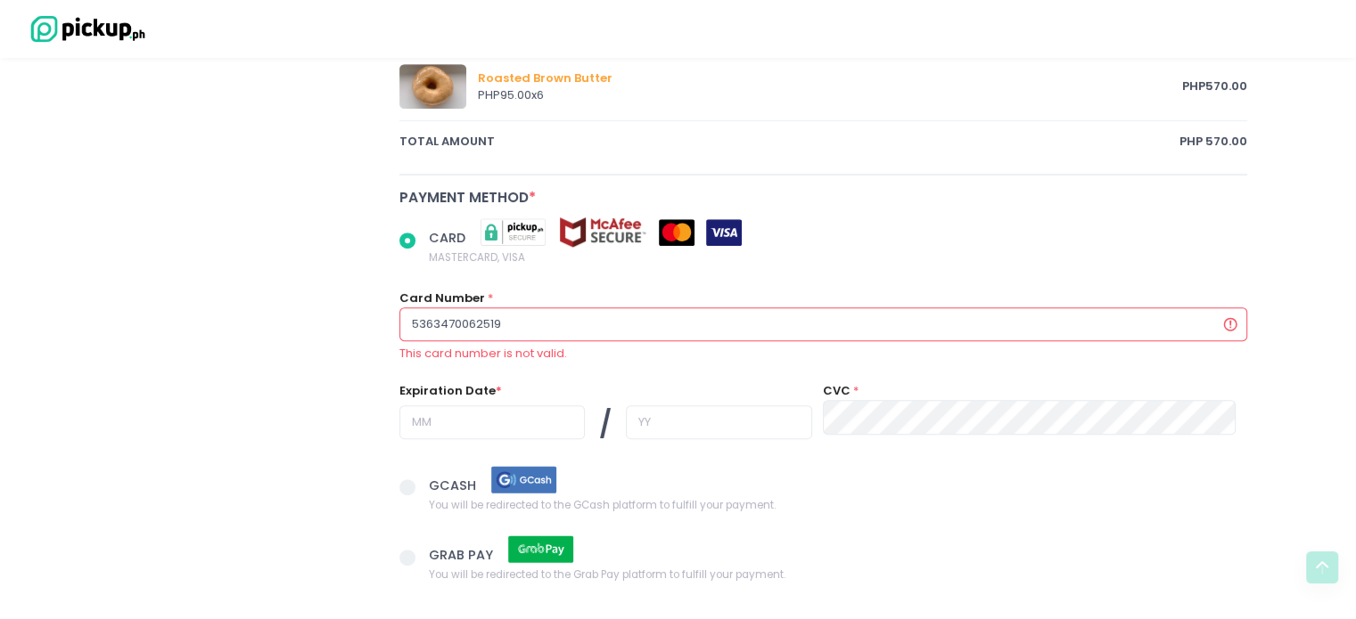
type input "53634700625198"
radio input "true"
type input "536347006251986"
radio input "true"
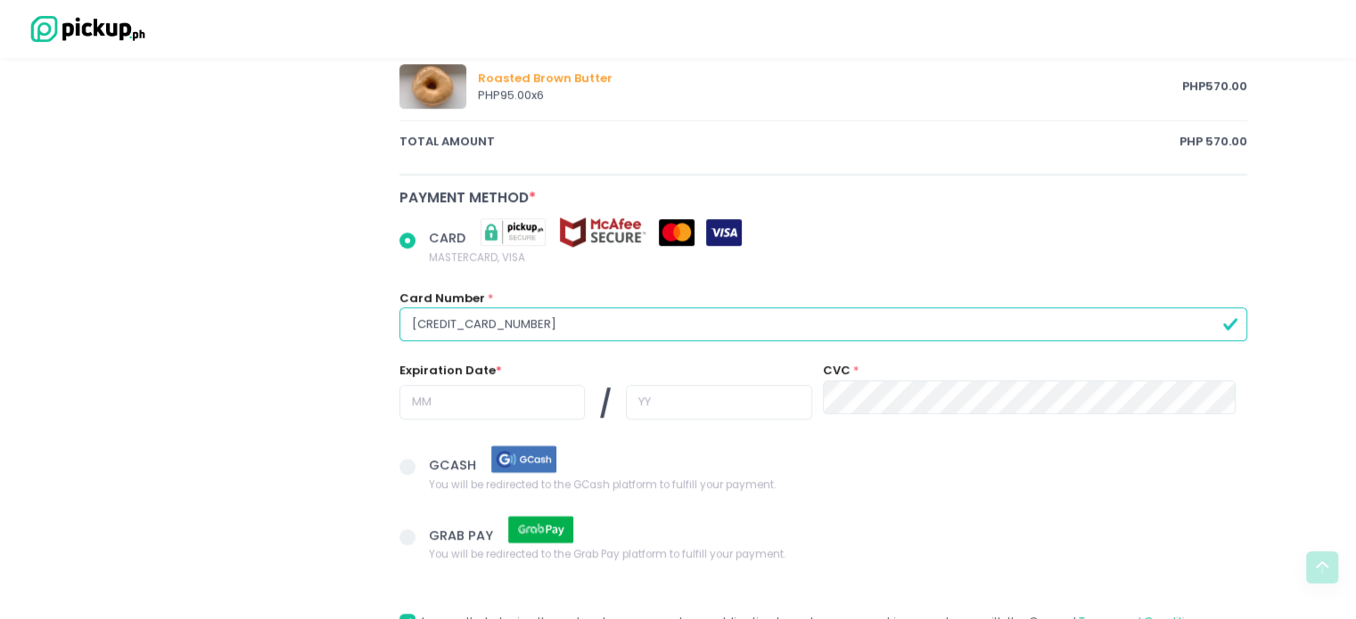
type input "[CREDIT_CARD_NUMBER]"
click at [463, 391] on input "text" at bounding box center [491, 402] width 185 height 34
radio input "true"
type input "1"
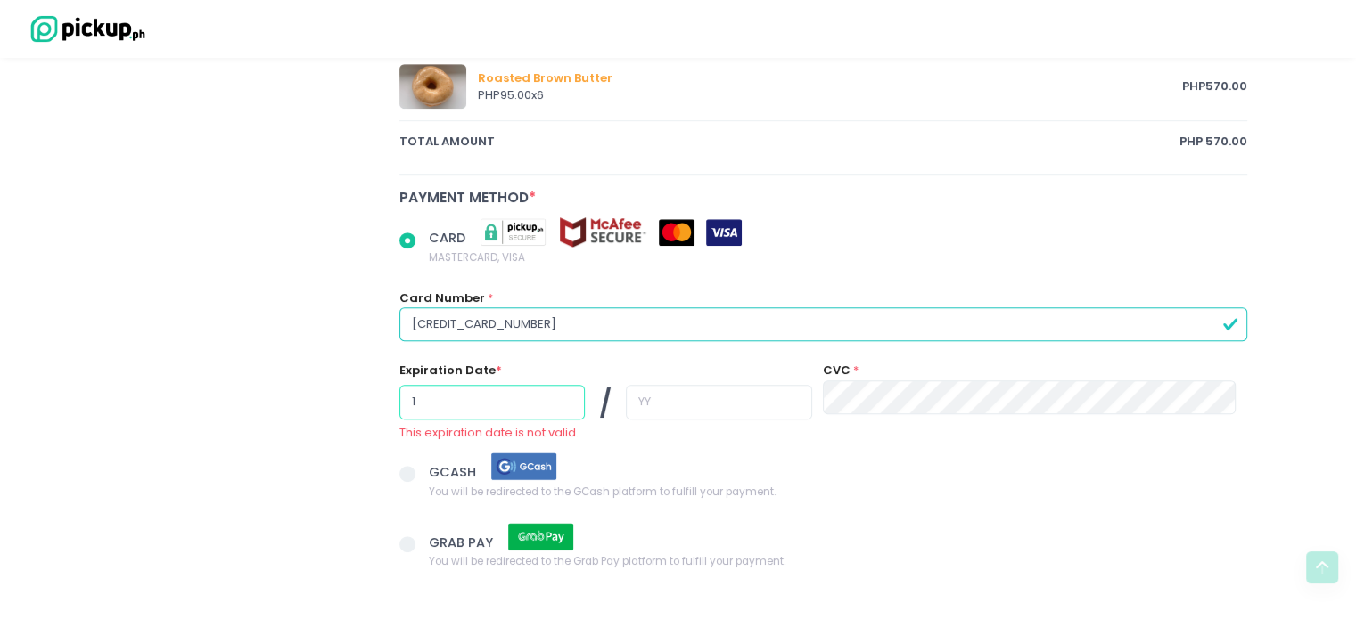
radio input "true"
type input "11"
radio input "true"
type input "3"
radio input "true"
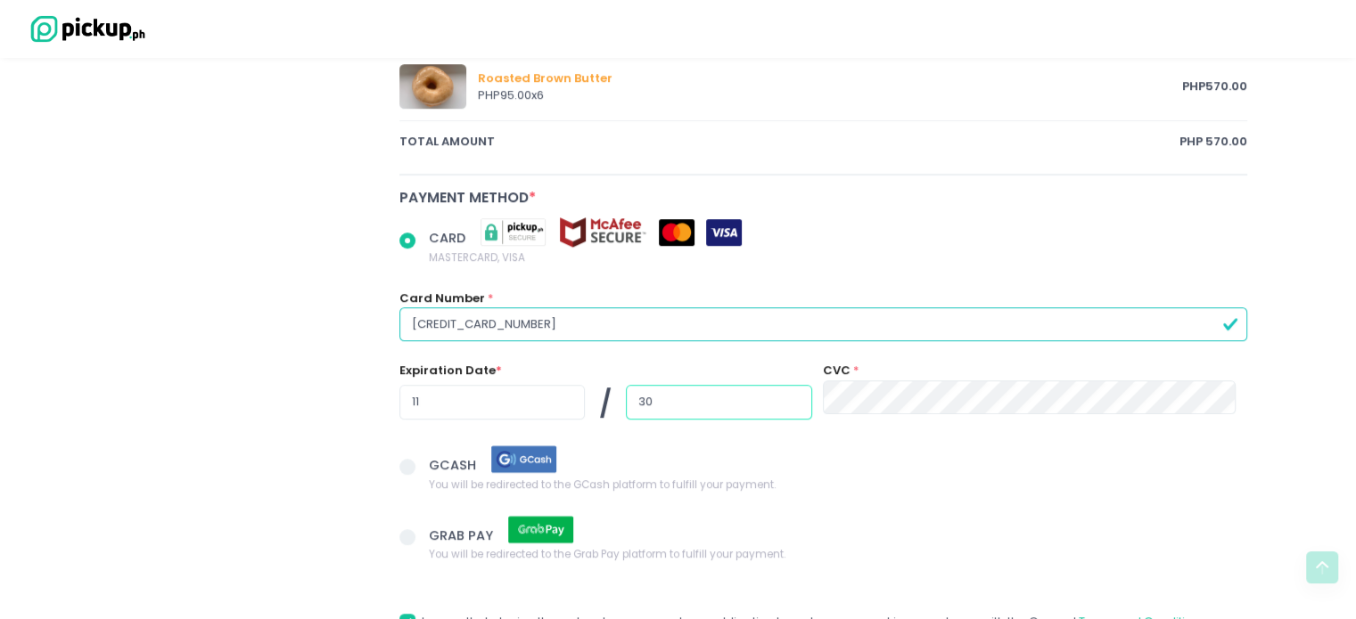
type input "30"
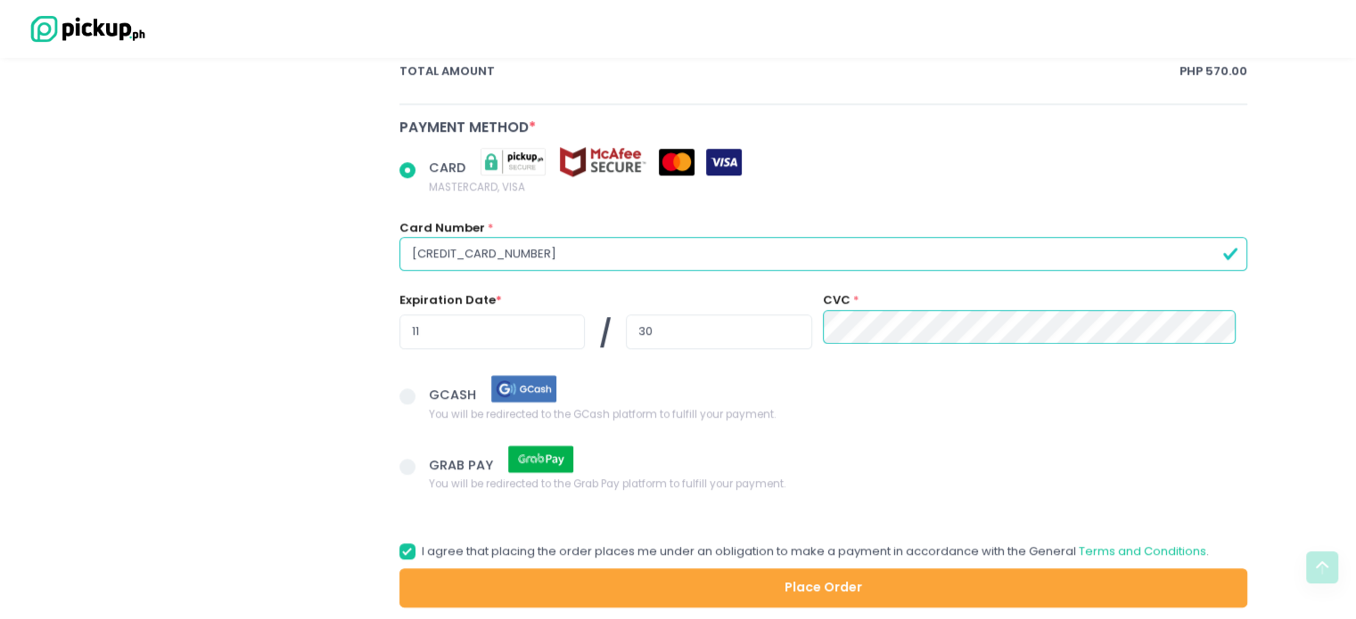
scroll to position [1103, 0]
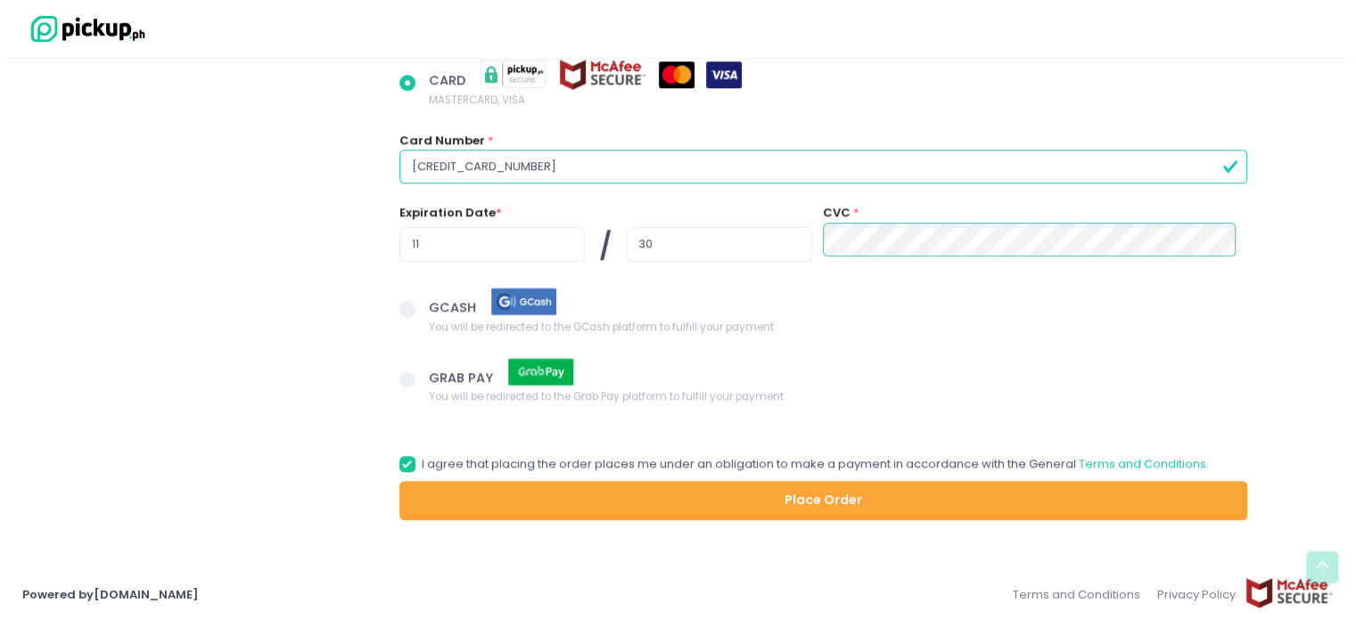
click at [726, 501] on button "Place Order" at bounding box center [823, 501] width 849 height 40
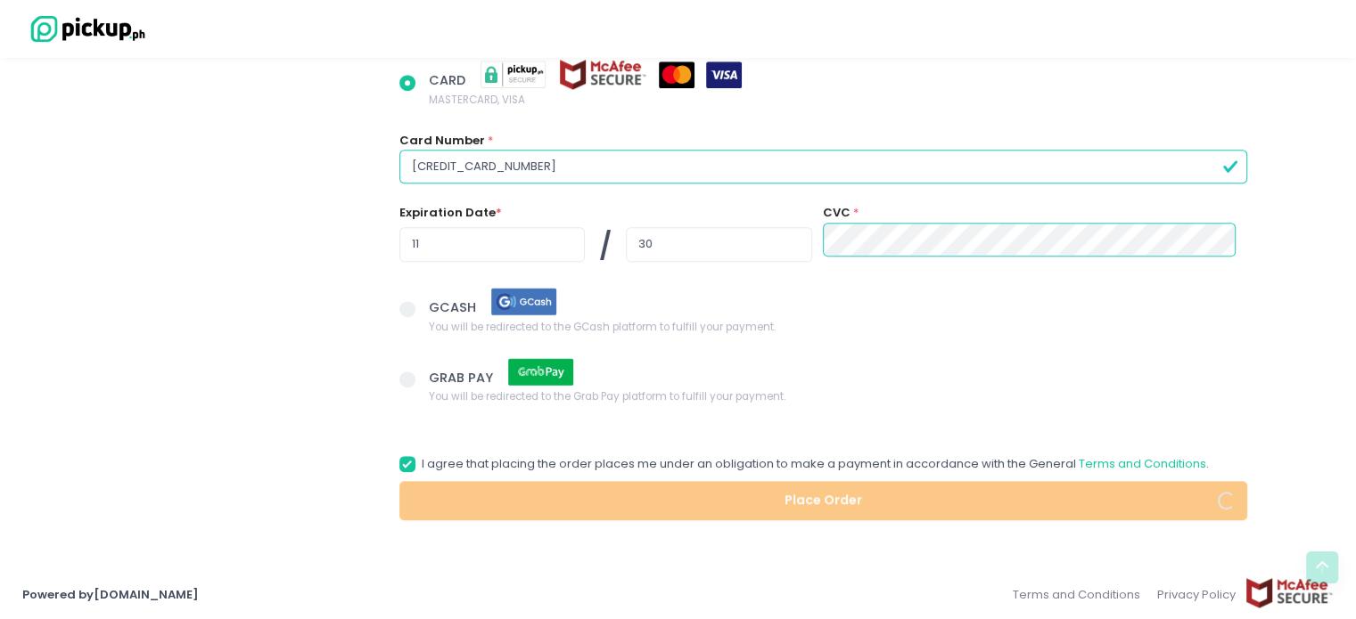
radio input "true"
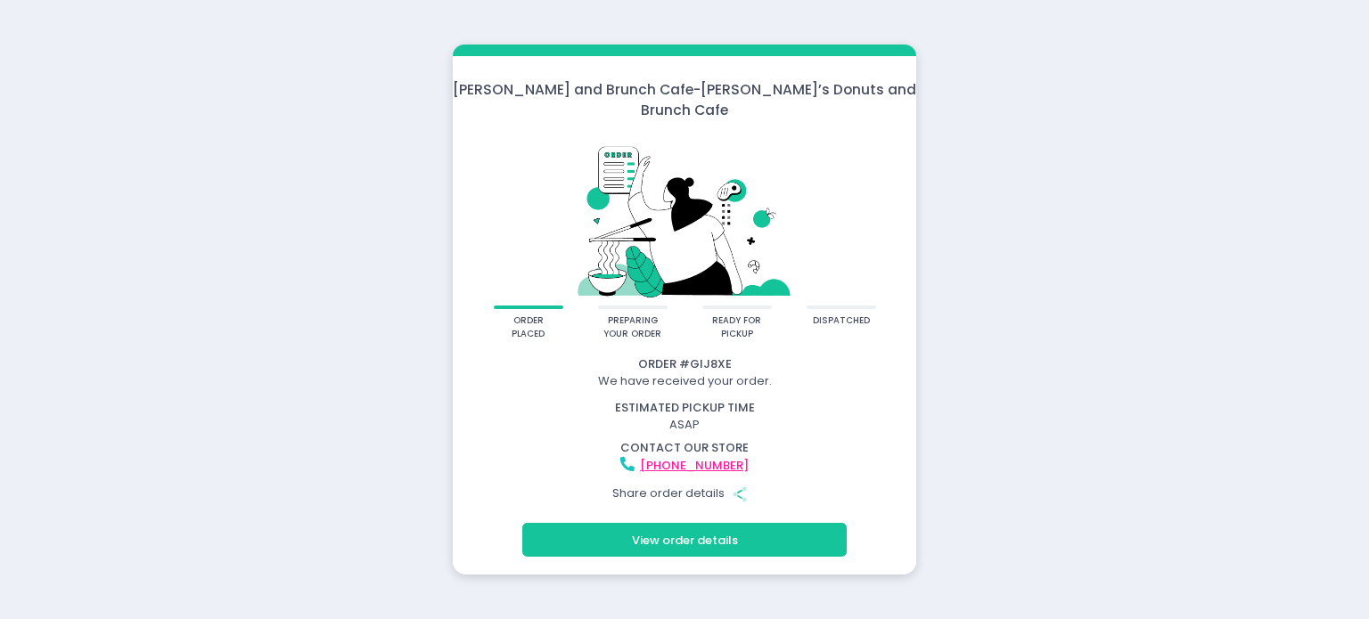
click at [713, 527] on button "View order details" at bounding box center [684, 540] width 324 height 34
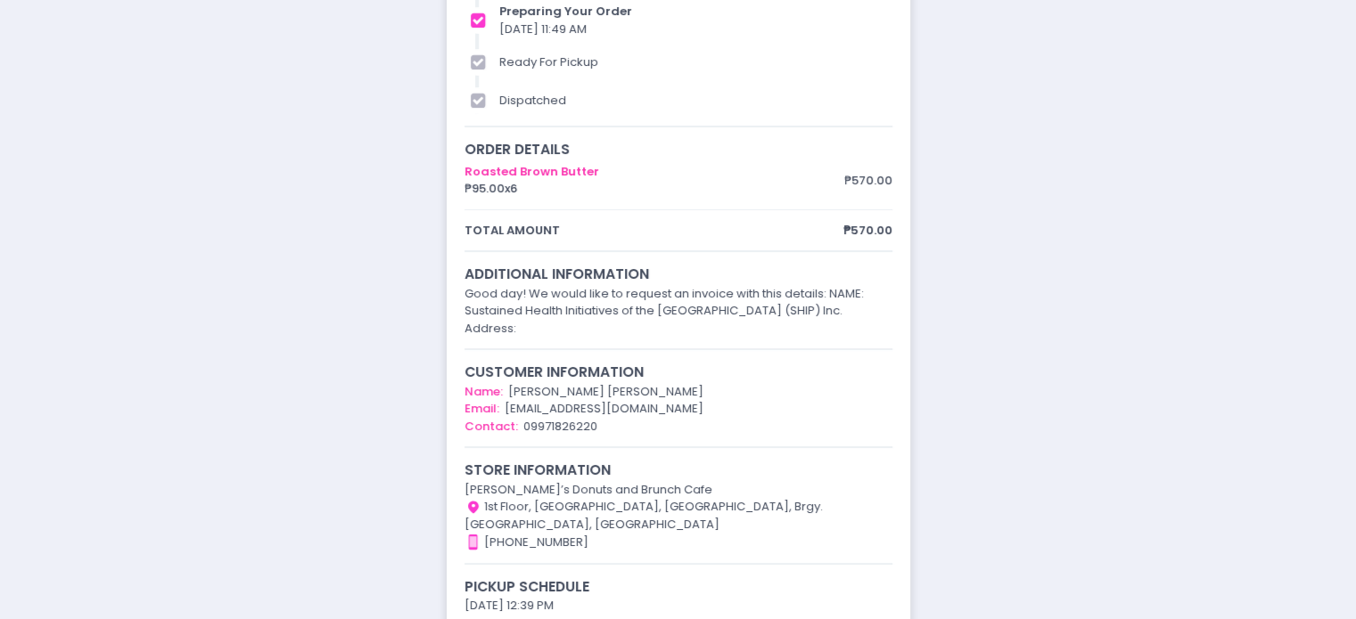
scroll to position [107, 0]
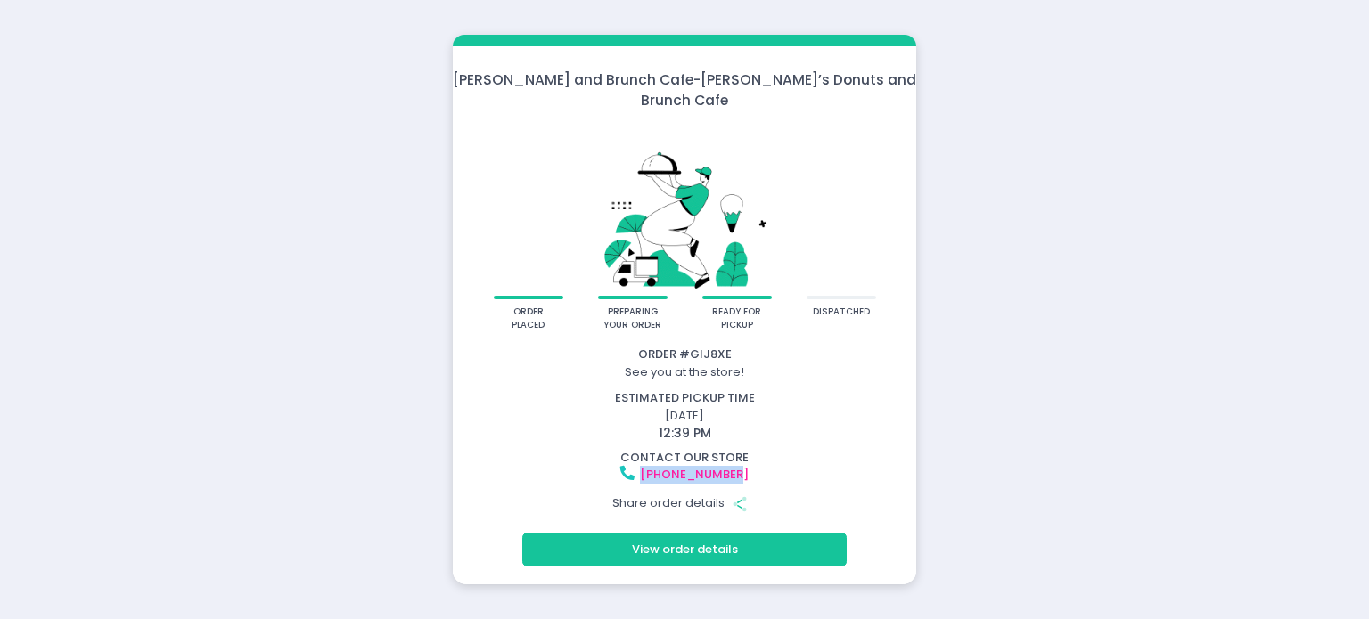
drag, startPoint x: 752, startPoint y: 465, endPoint x: 650, endPoint y: 466, distance: 102.5
click at [650, 466] on div "[PHONE_NUMBER]" at bounding box center [684, 475] width 458 height 18
copy link "[PHONE_NUMBER]"
click at [425, 370] on div "Molly Donut and Brunch Cafe - Molly’s Donuts and Brunch Cafe order placed prepa…" at bounding box center [684, 309] width 1369 height 619
